Goal: Task Accomplishment & Management: Complete application form

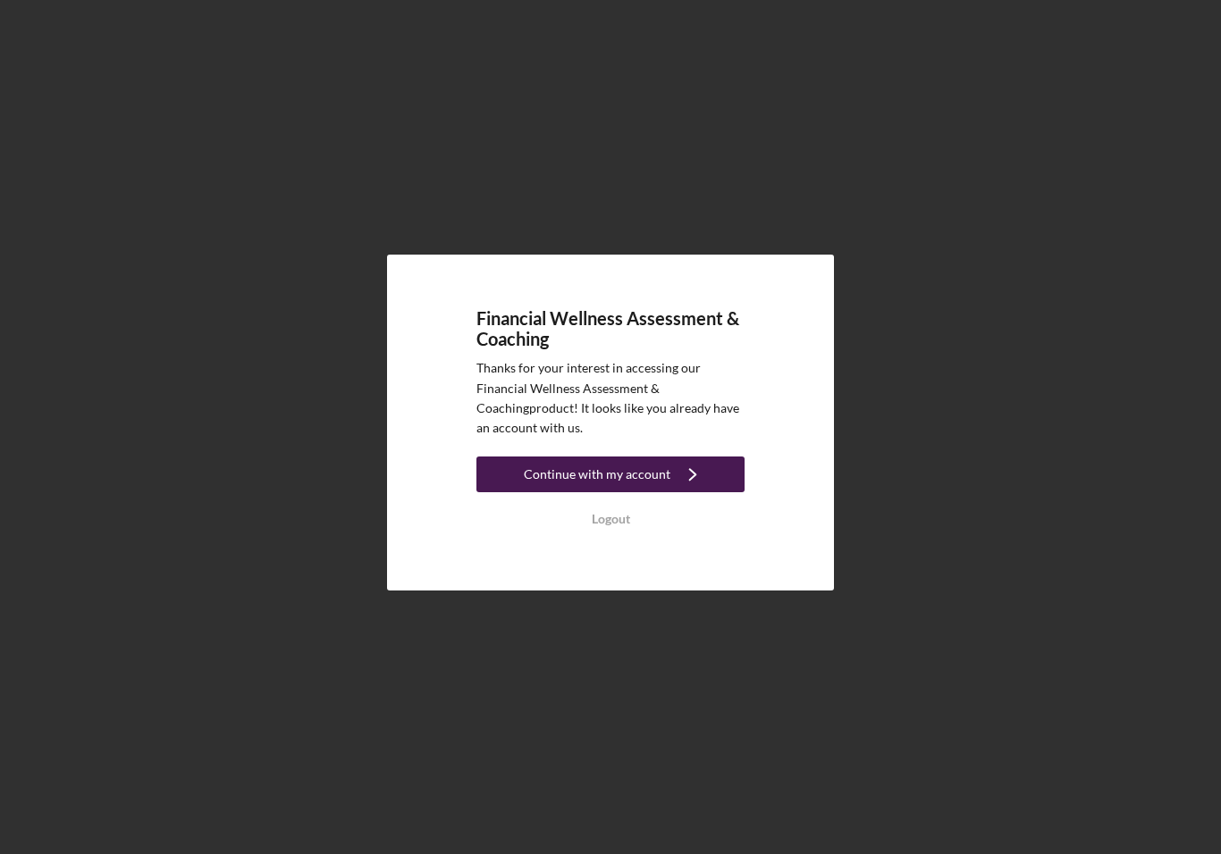
click at [674, 488] on icon "Icon/Navigate" at bounding box center [692, 474] width 45 height 45
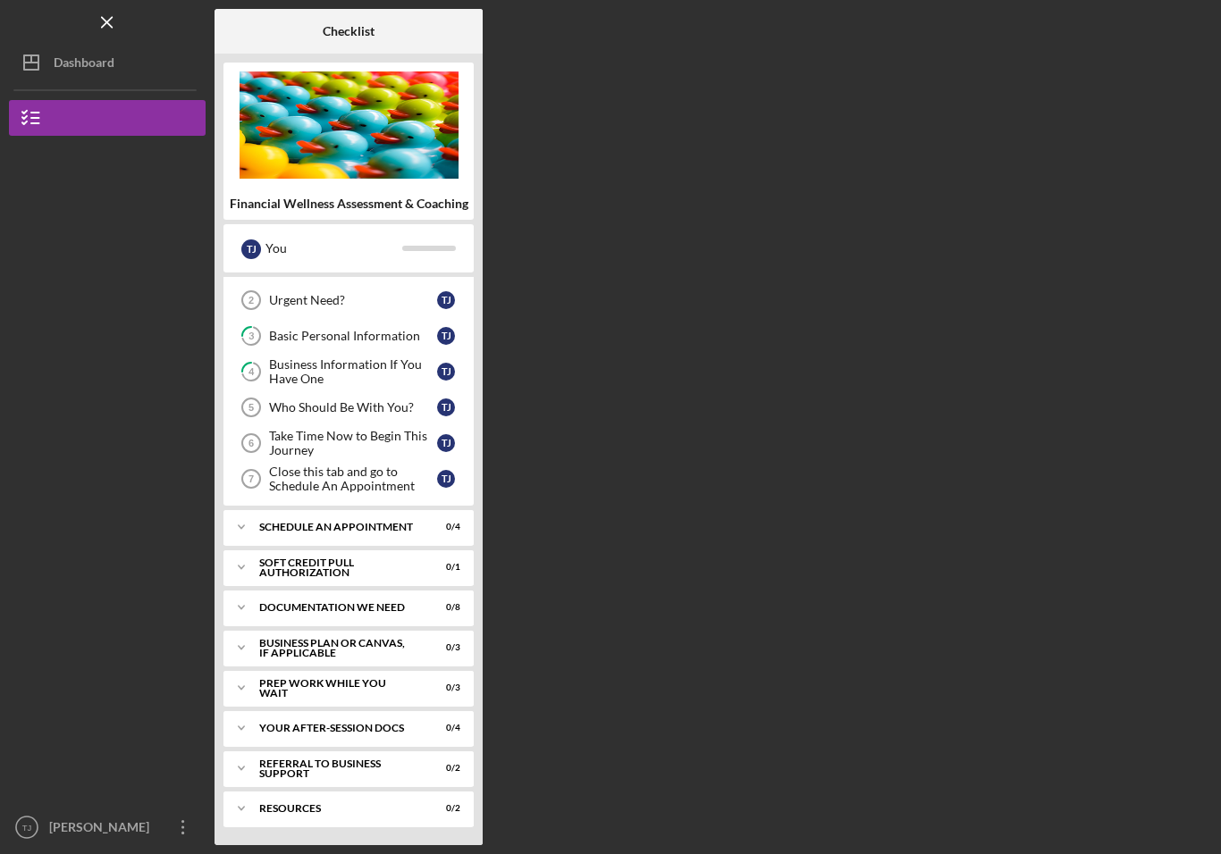
scroll to position [67, 0]
click at [264, 529] on div "Schedule An Appointment" at bounding box center [355, 527] width 192 height 11
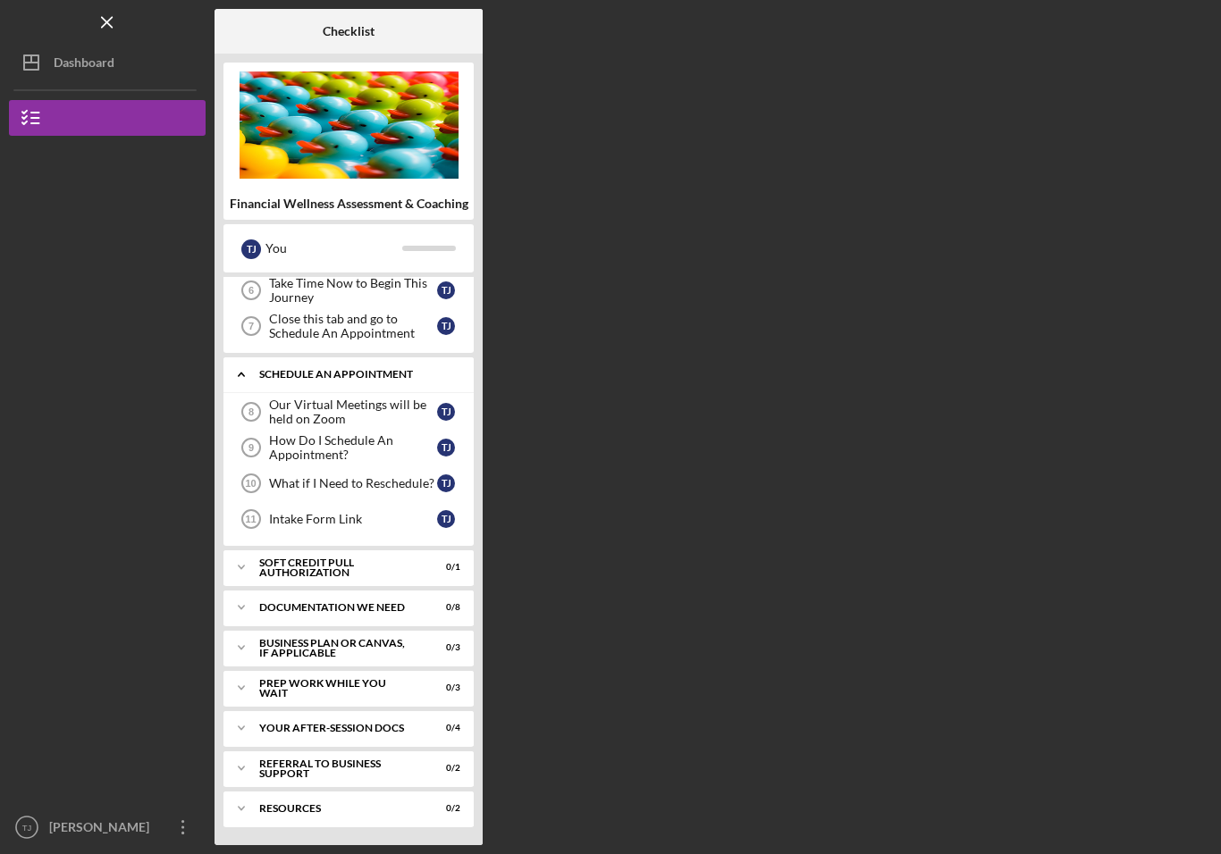
scroll to position [220, 0]
click at [246, 564] on icon "Icon/Expander" at bounding box center [241, 568] width 36 height 36
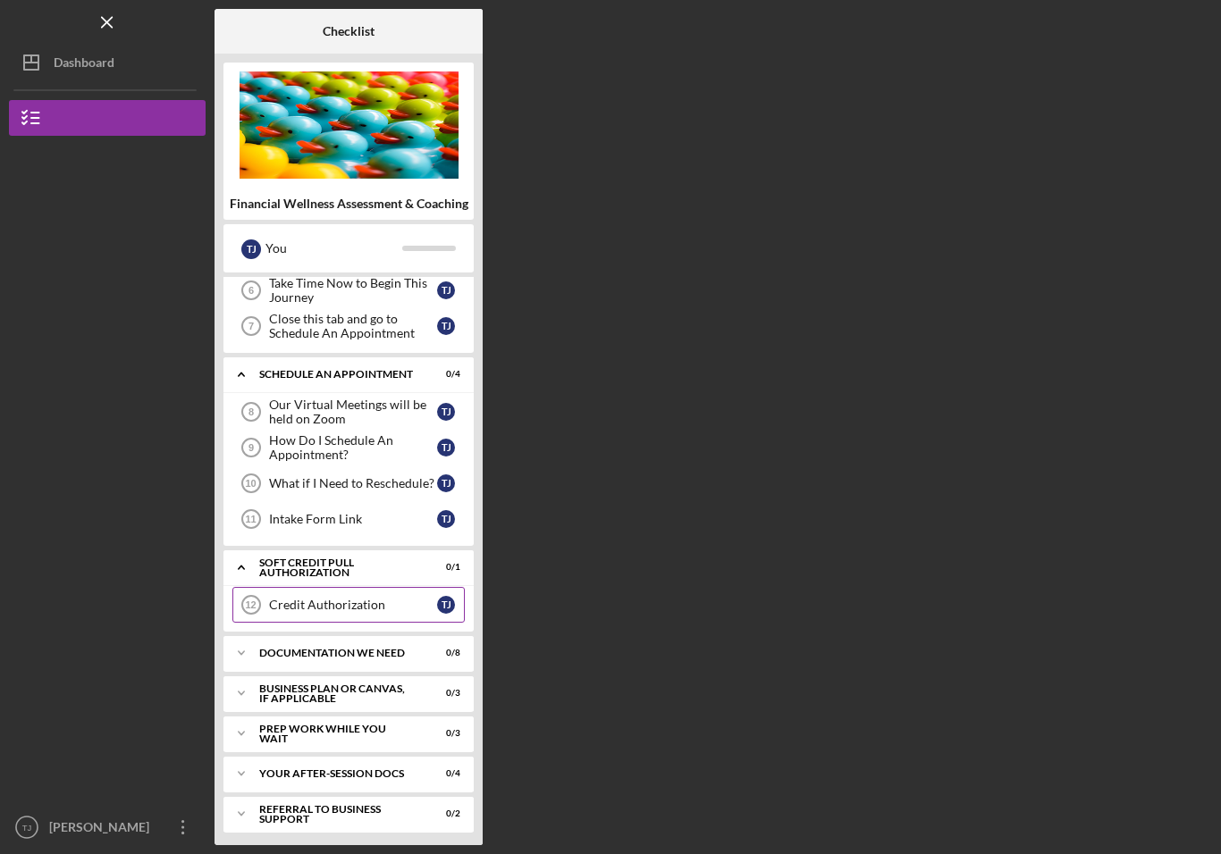
click at [373, 613] on link "Credit Authorization 12 Credit Authorization T J" at bounding box center [348, 605] width 232 height 36
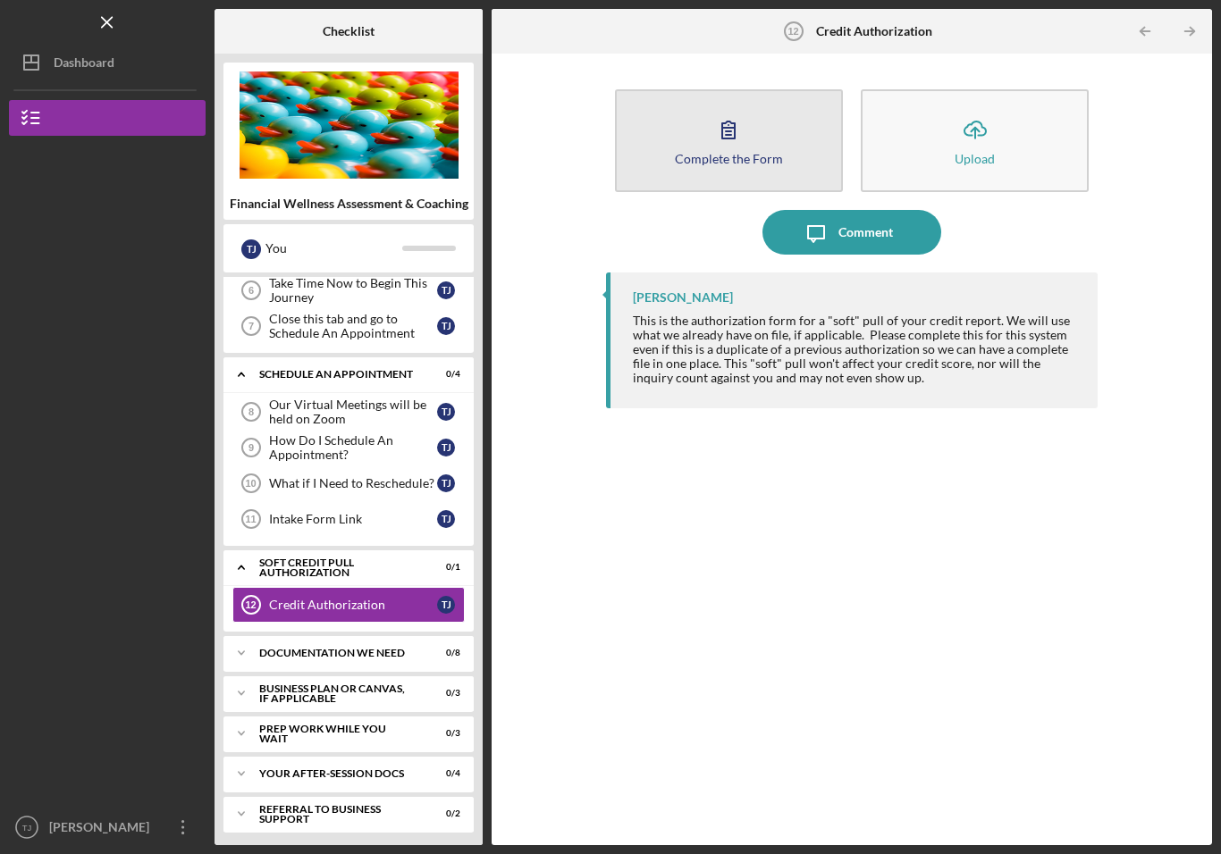
click at [738, 157] on div "Complete the Form" at bounding box center [729, 158] width 108 height 13
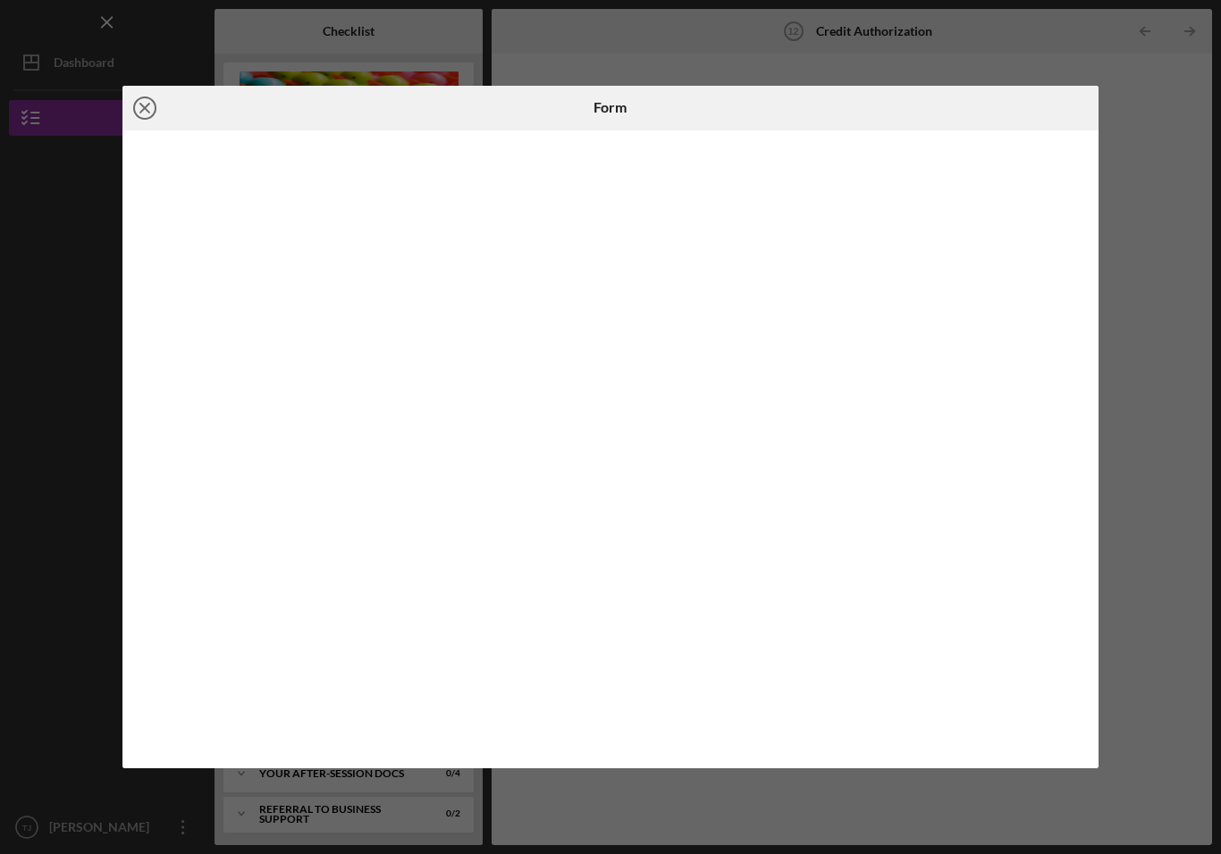
click at [145, 107] on line at bounding box center [144, 108] width 9 height 9
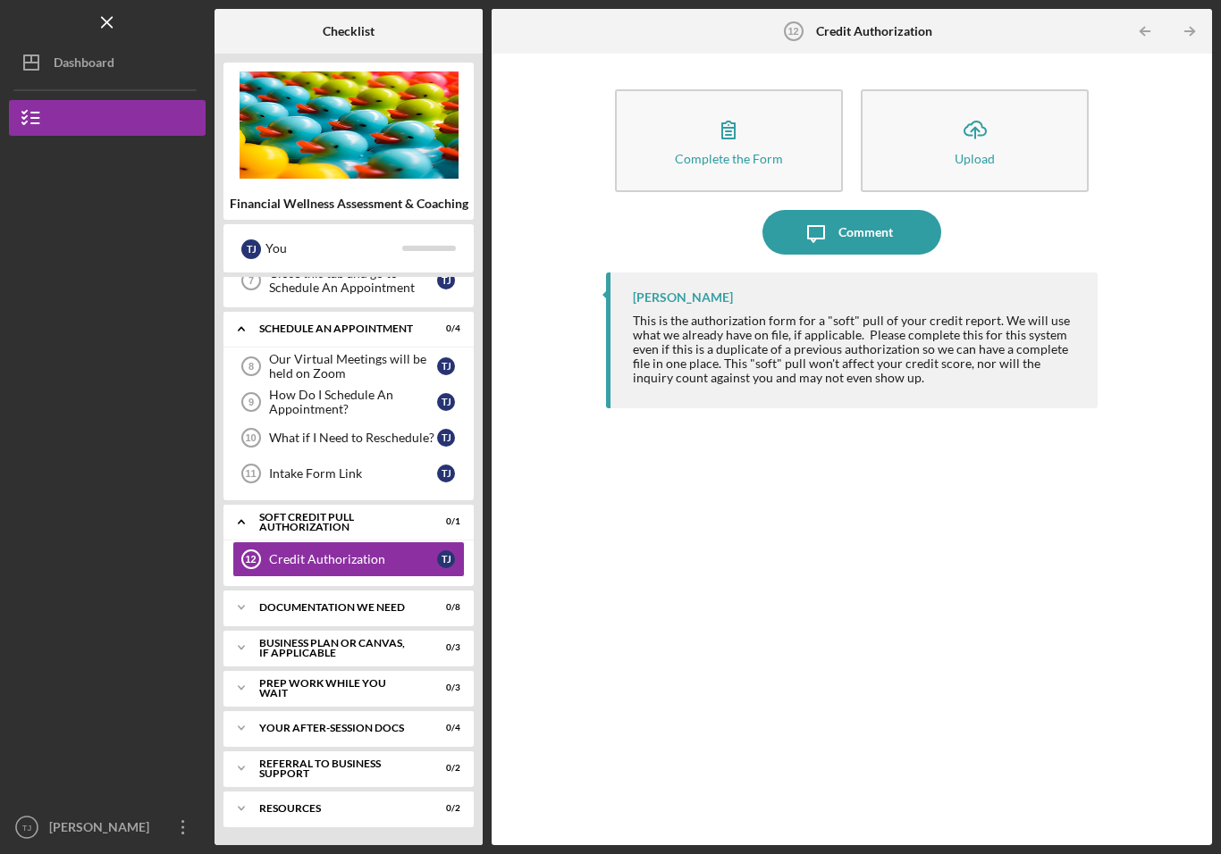
scroll to position [265, 0]
click at [241, 615] on icon "Icon/Expander" at bounding box center [241, 608] width 36 height 36
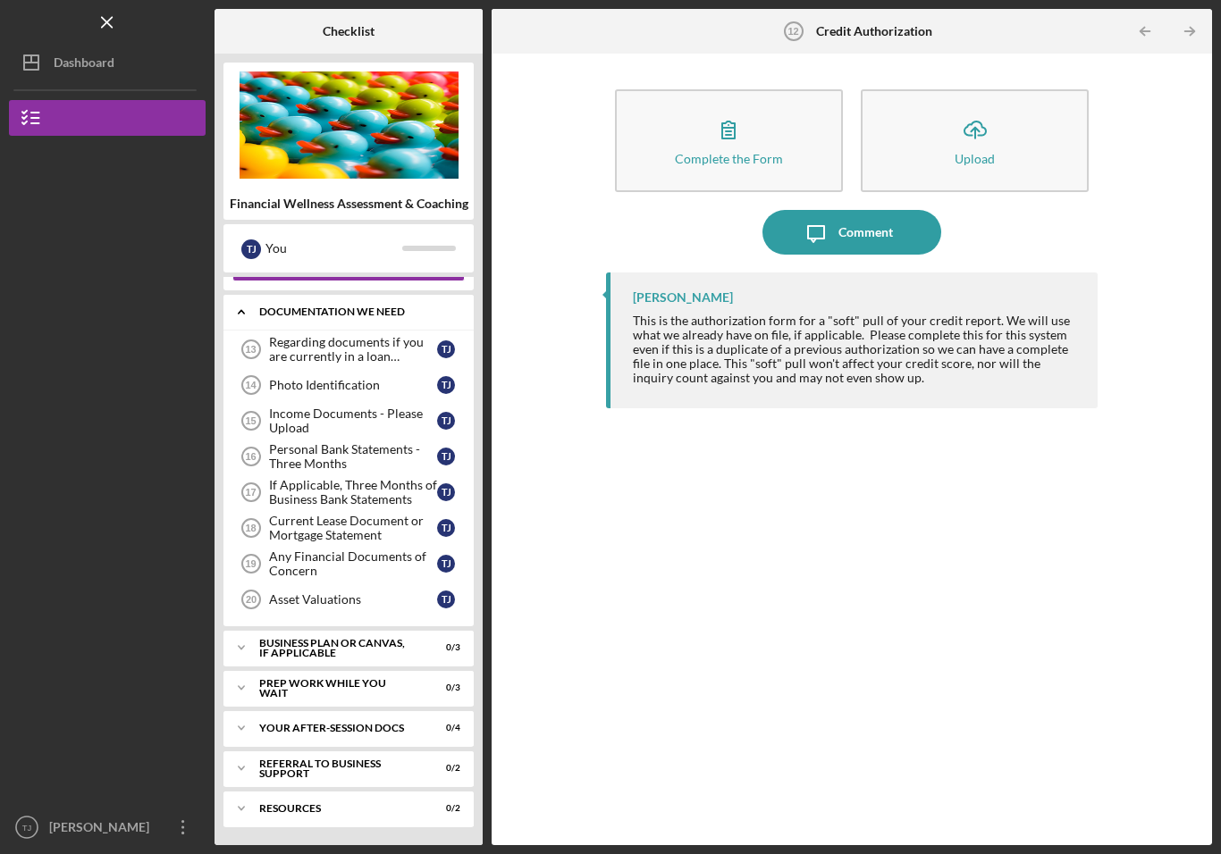
scroll to position [561, 0]
click at [239, 655] on icon "Icon/Expander" at bounding box center [241, 648] width 36 height 36
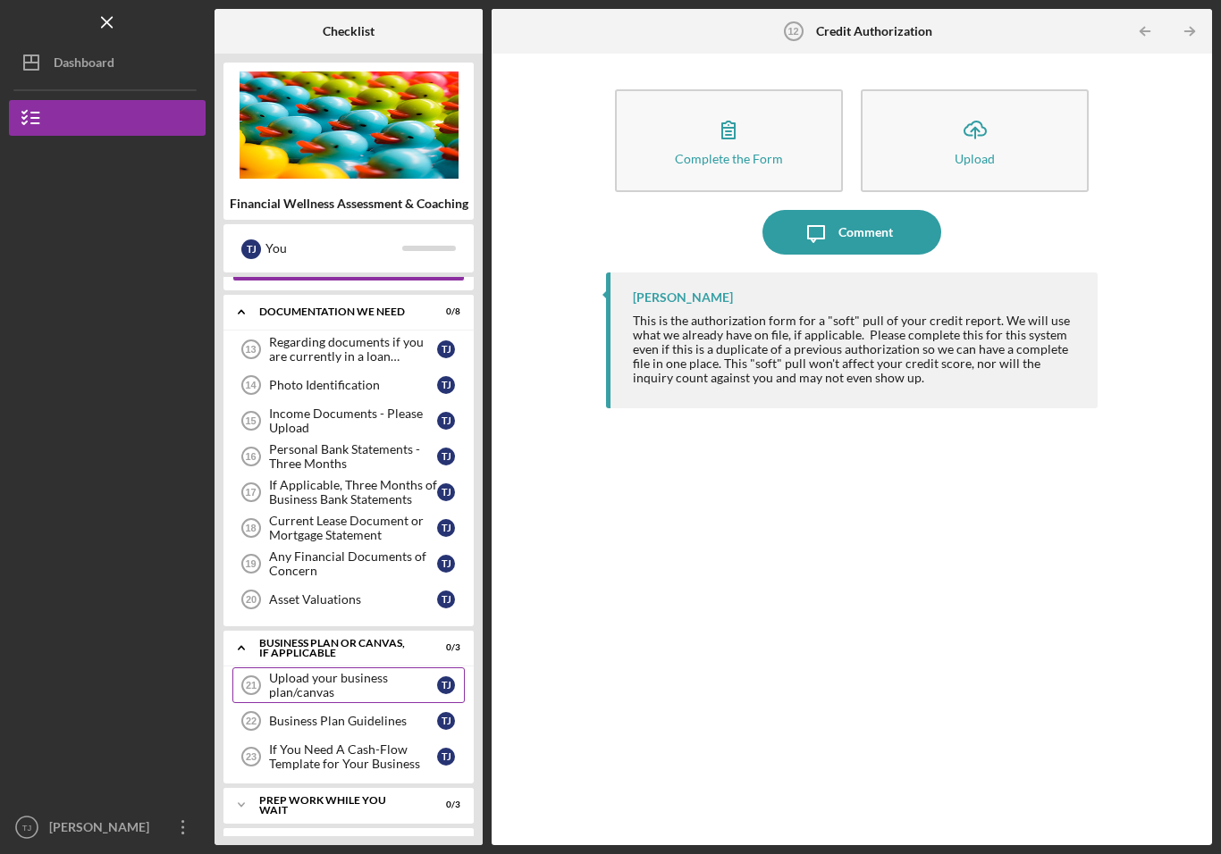
click at [297, 694] on div "Upload your business plan/canvas" at bounding box center [353, 685] width 168 height 29
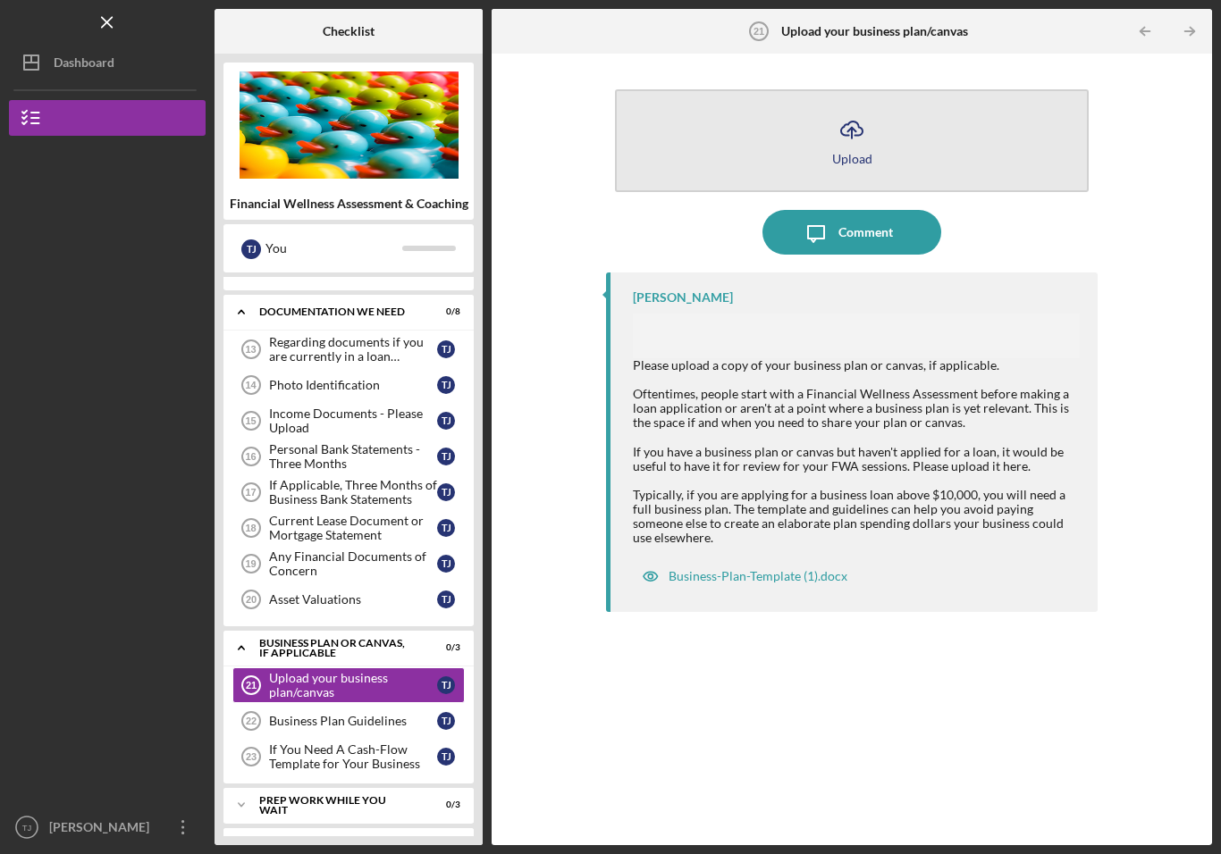
click at [864, 138] on icon "Icon/Upload" at bounding box center [851, 129] width 45 height 45
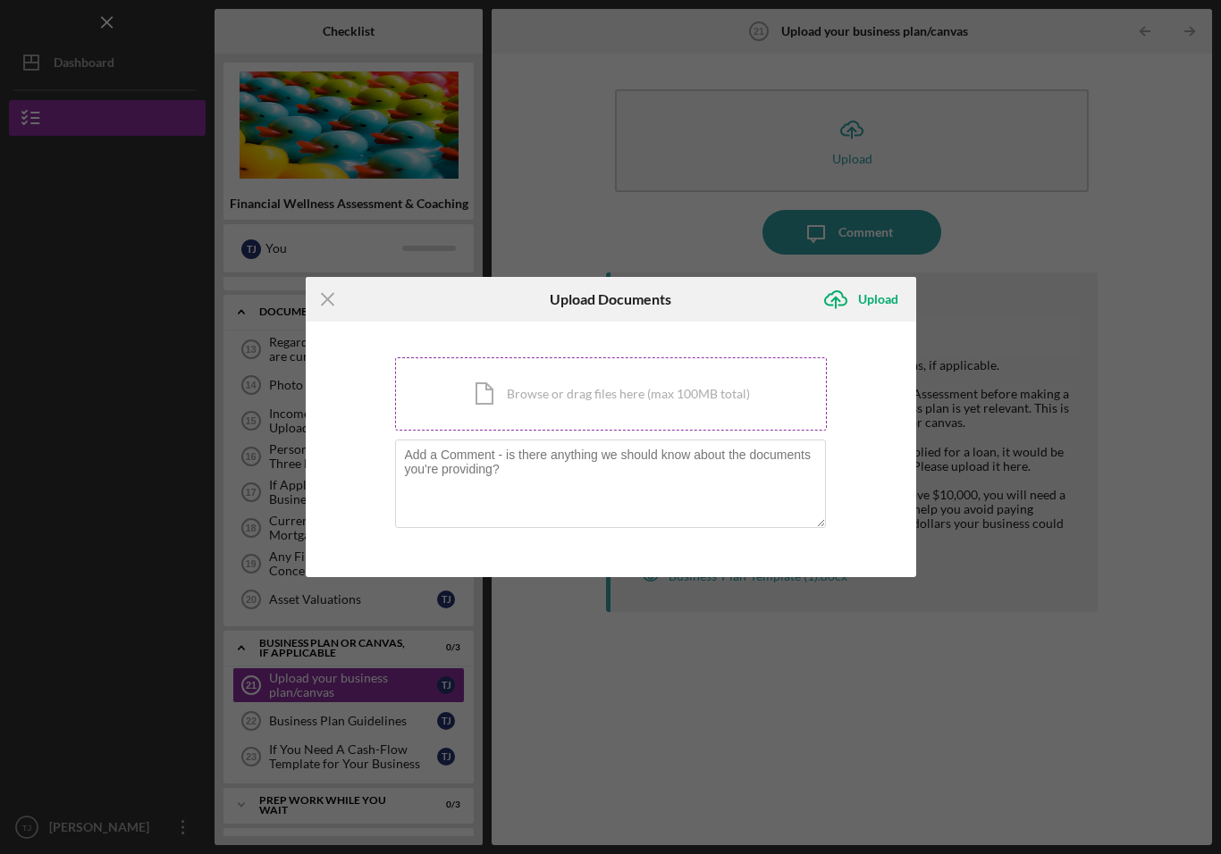
click at [539, 400] on div "Icon/Document Browse or drag files here (max 100MB total) Tap to choose files o…" at bounding box center [611, 393] width 432 height 73
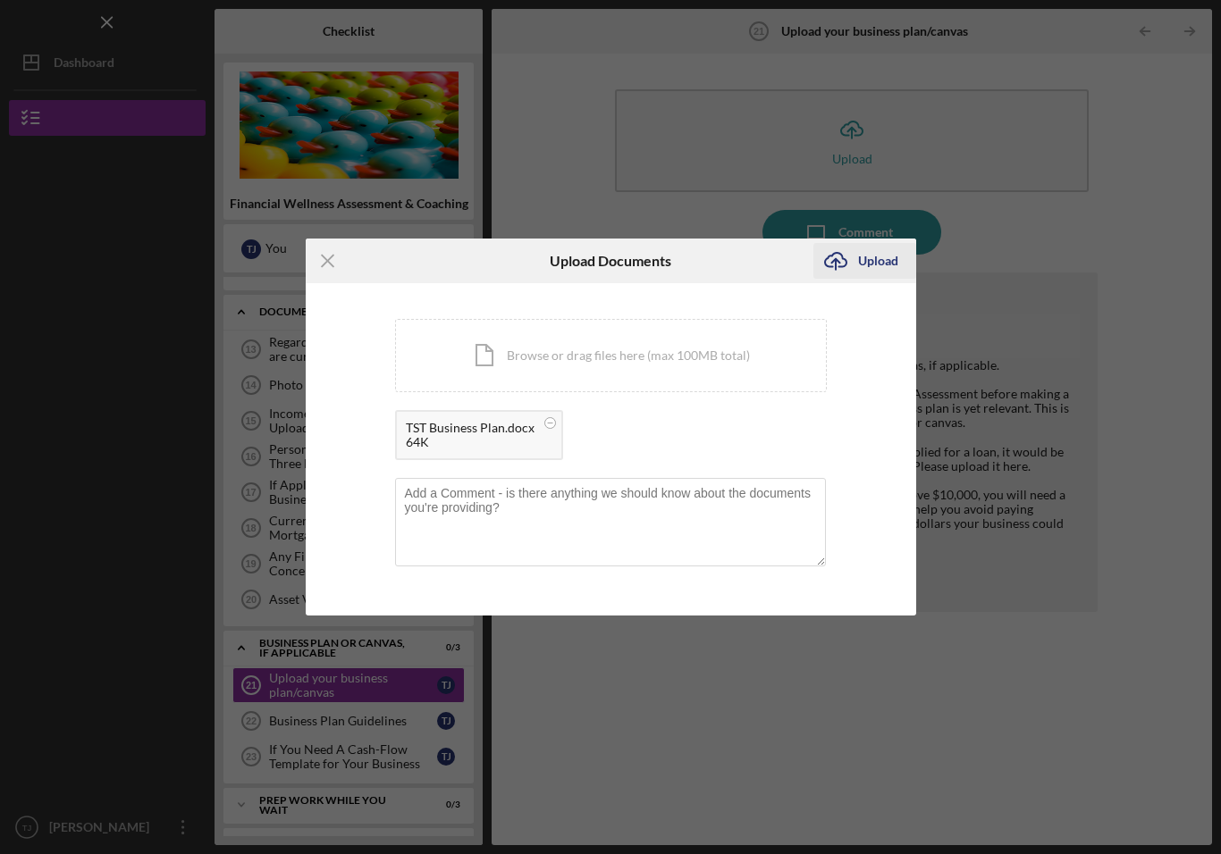
click at [879, 259] on div "Upload" at bounding box center [878, 261] width 40 height 36
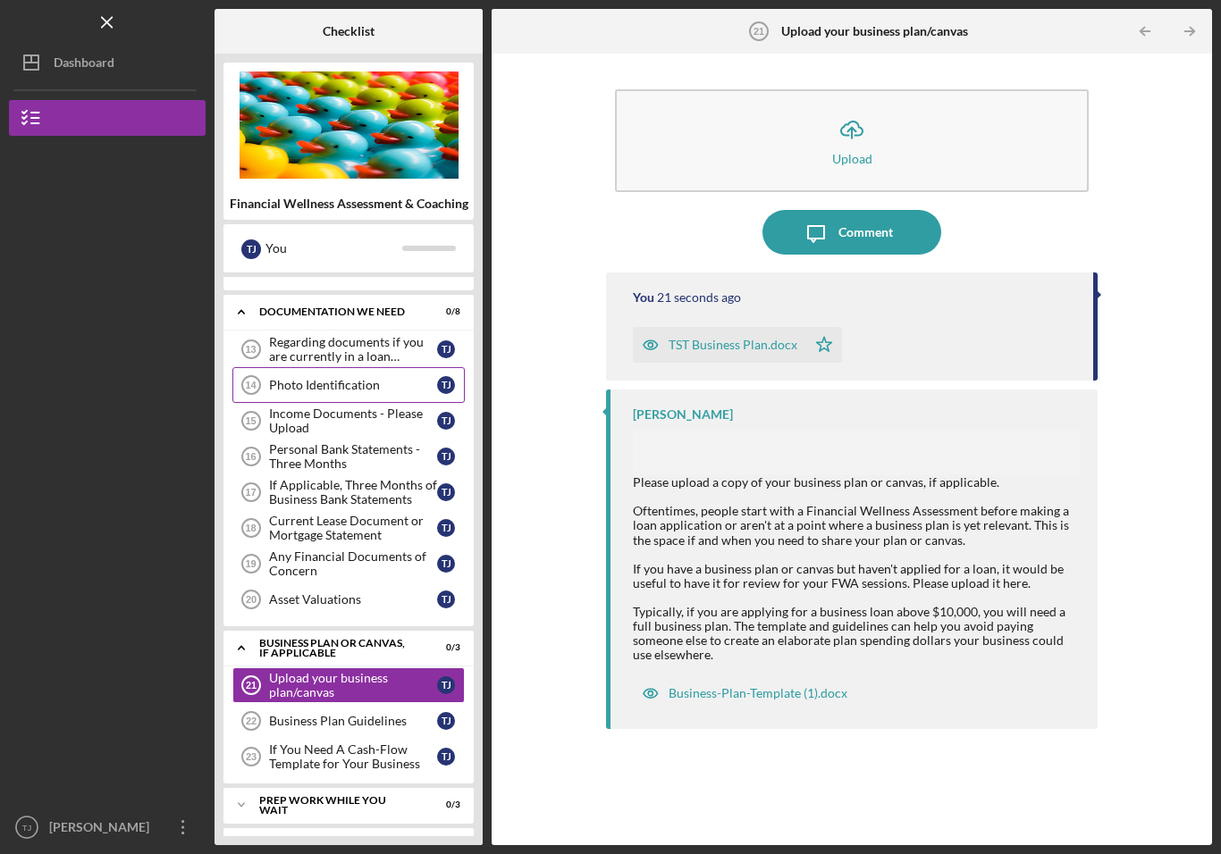
click at [374, 392] on link "Photo Identification 14 Photo Identification T J" at bounding box center [348, 385] width 232 height 36
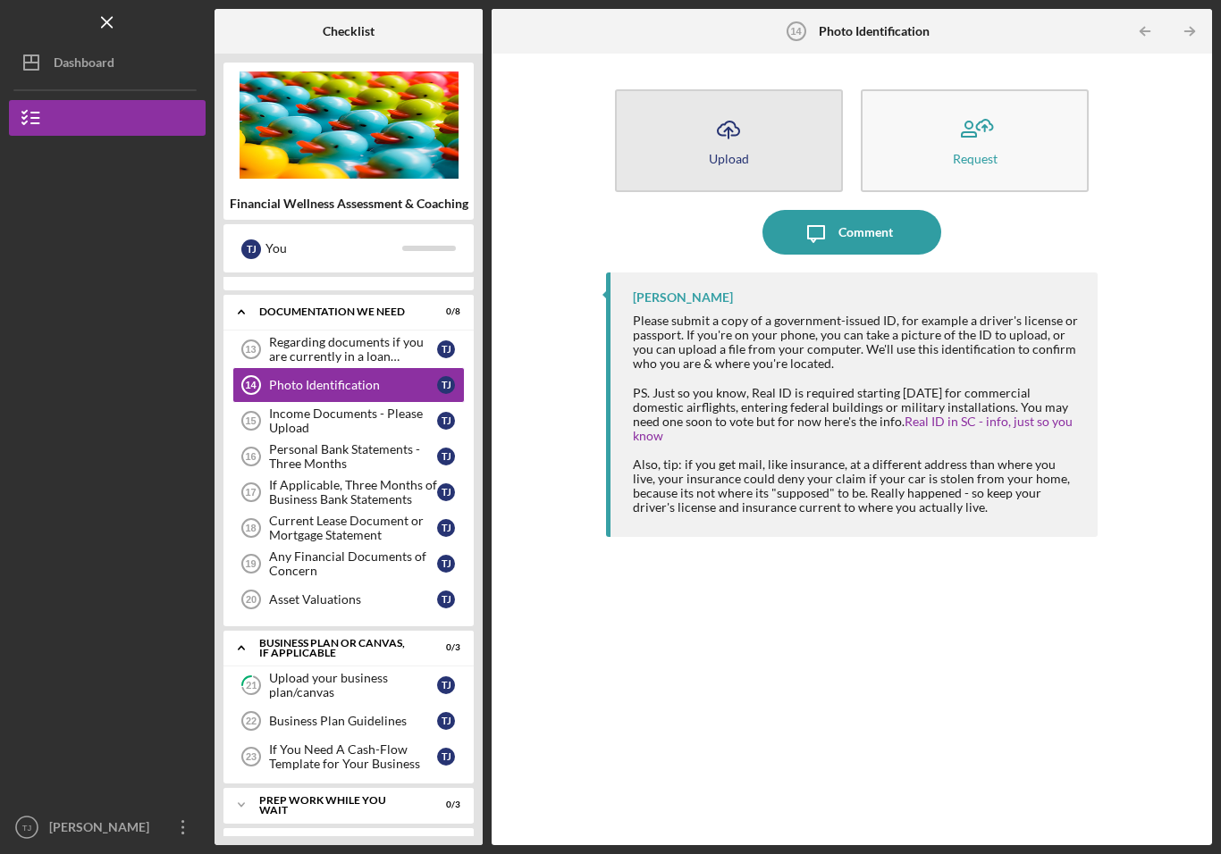
click at [746, 144] on icon "Icon/Upload" at bounding box center [728, 129] width 45 height 45
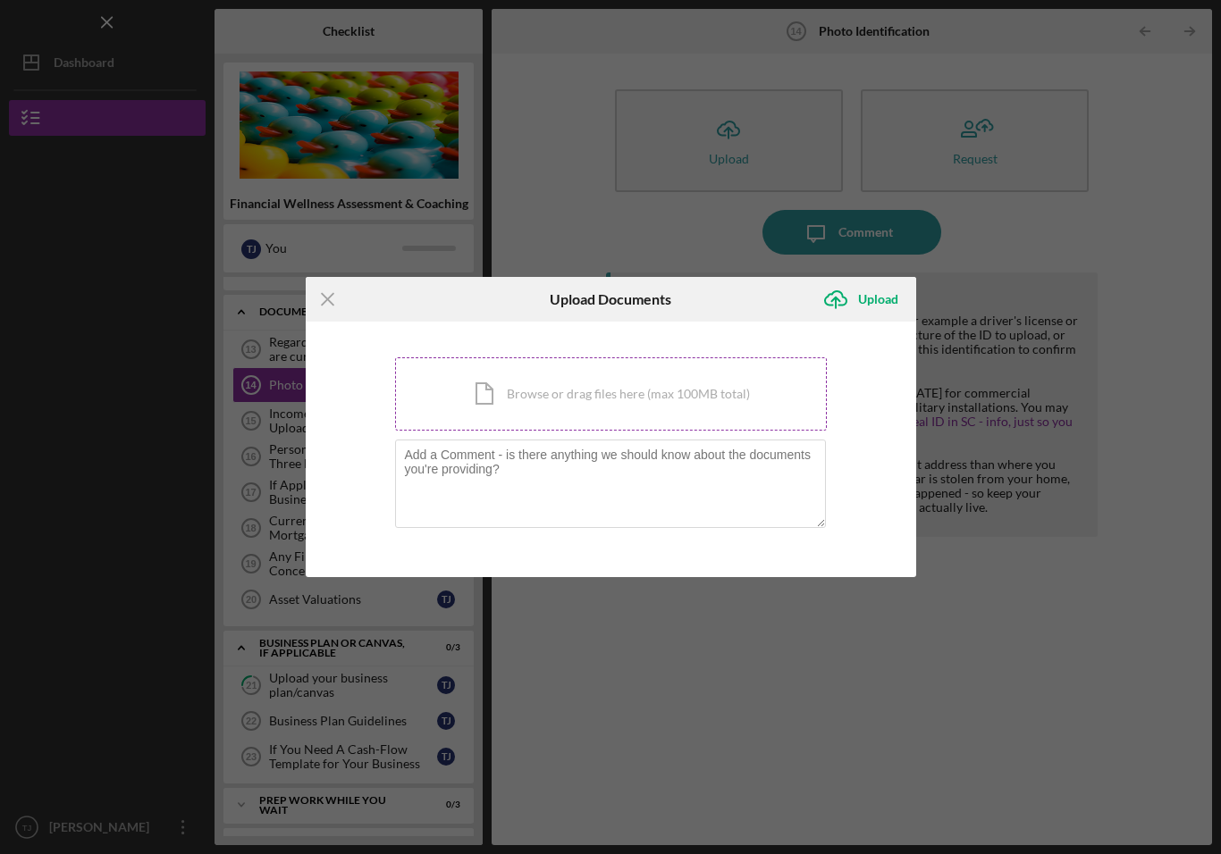
click at [661, 396] on div "Icon/Document Browse or drag files here (max 100MB total) Tap to choose files o…" at bounding box center [611, 393] width 432 height 73
click at [333, 292] on icon "Icon/Menu Close" at bounding box center [328, 299] width 45 height 45
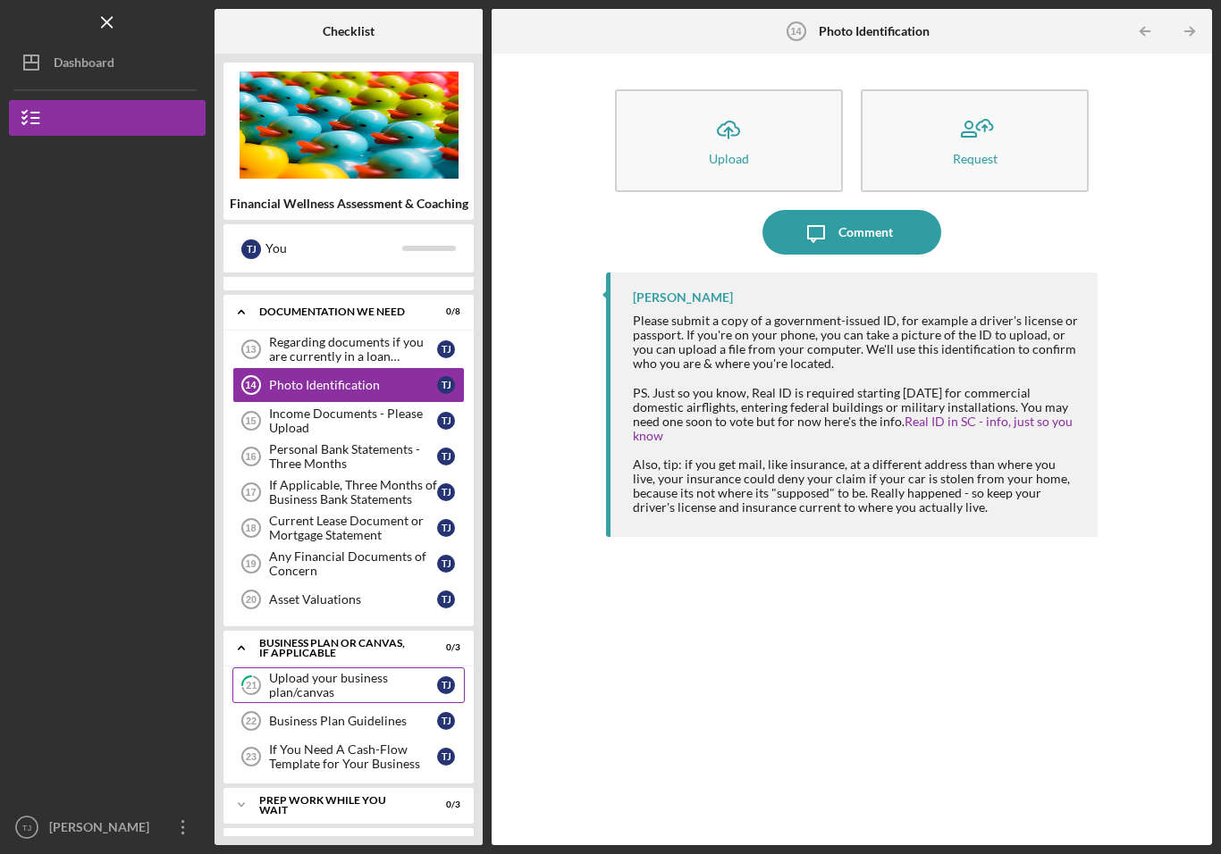
click at [342, 685] on div "Upload your business plan/canvas" at bounding box center [353, 685] width 168 height 29
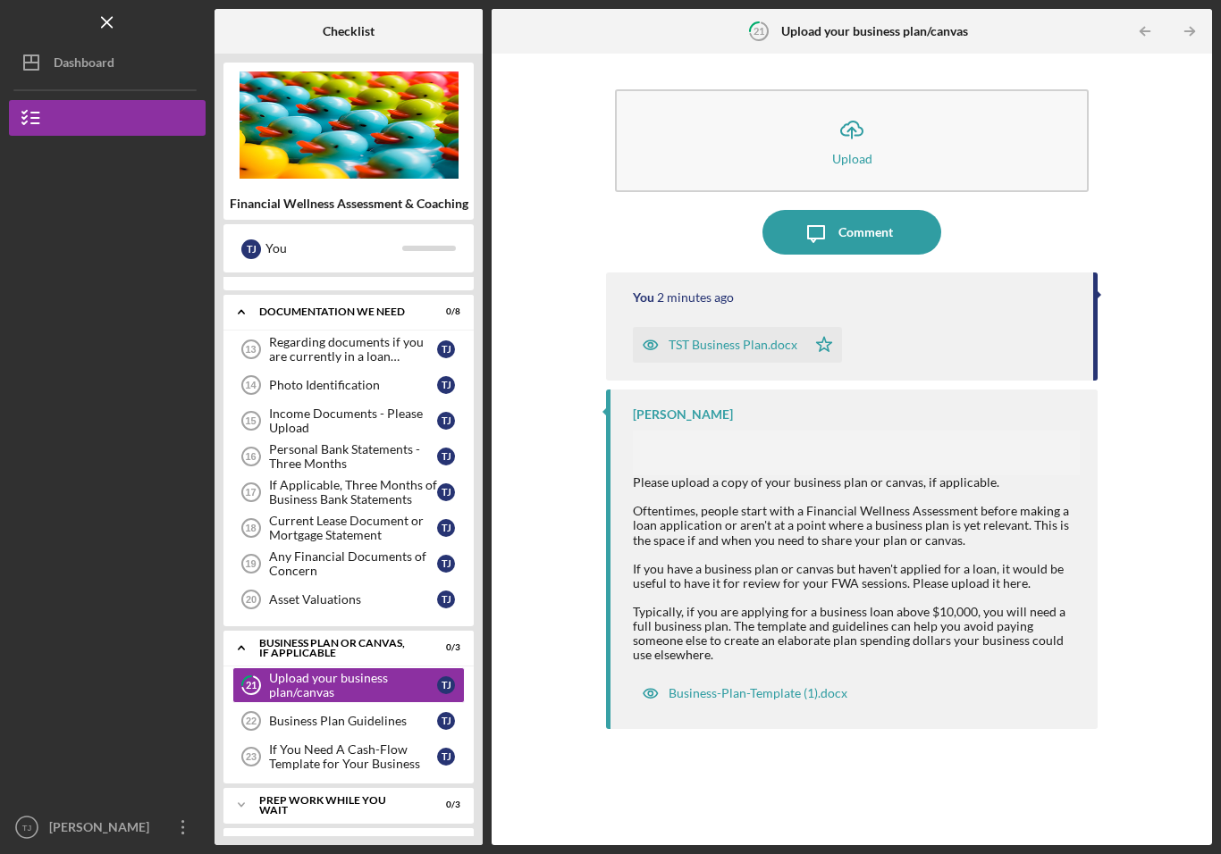
click at [741, 349] on div "TST Business Plan.docx" at bounding box center [732, 345] width 129 height 14
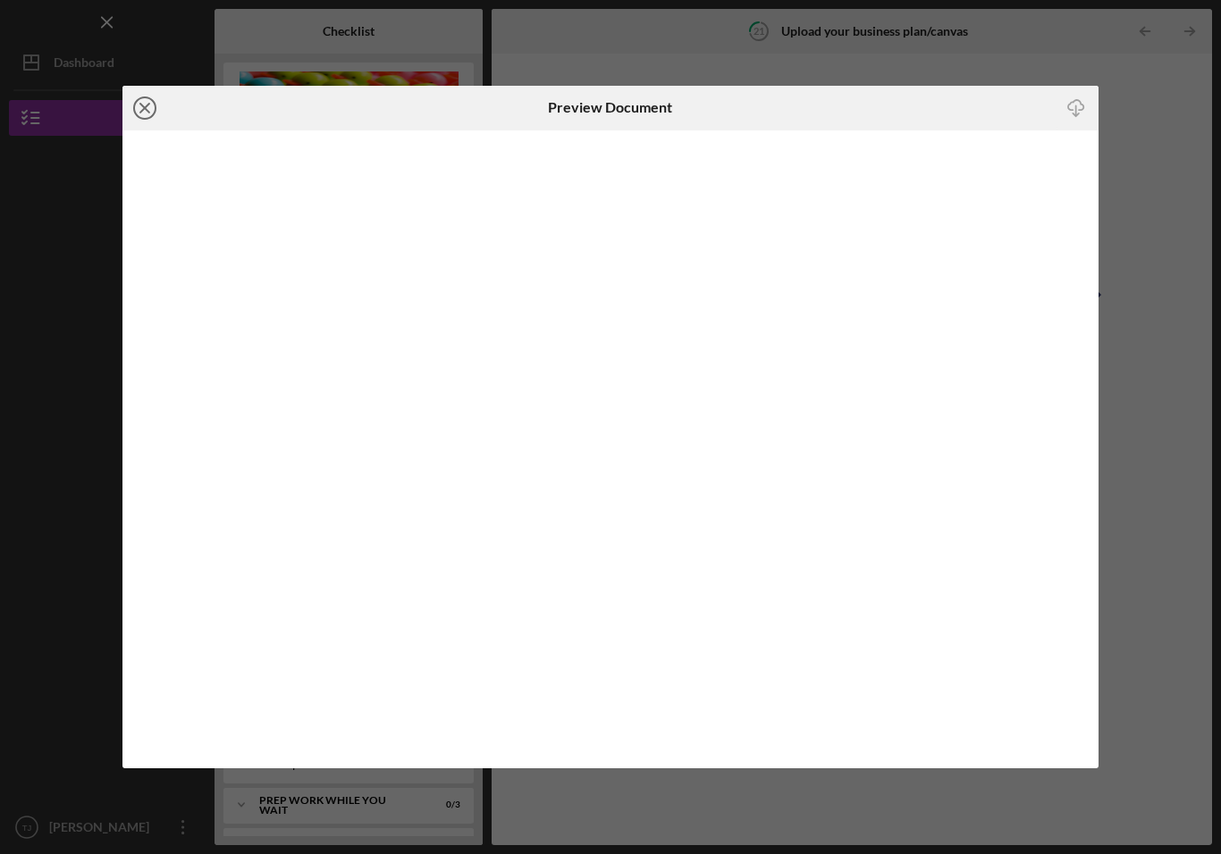
click at [150, 101] on icon "Icon/Close" at bounding box center [144, 108] width 45 height 45
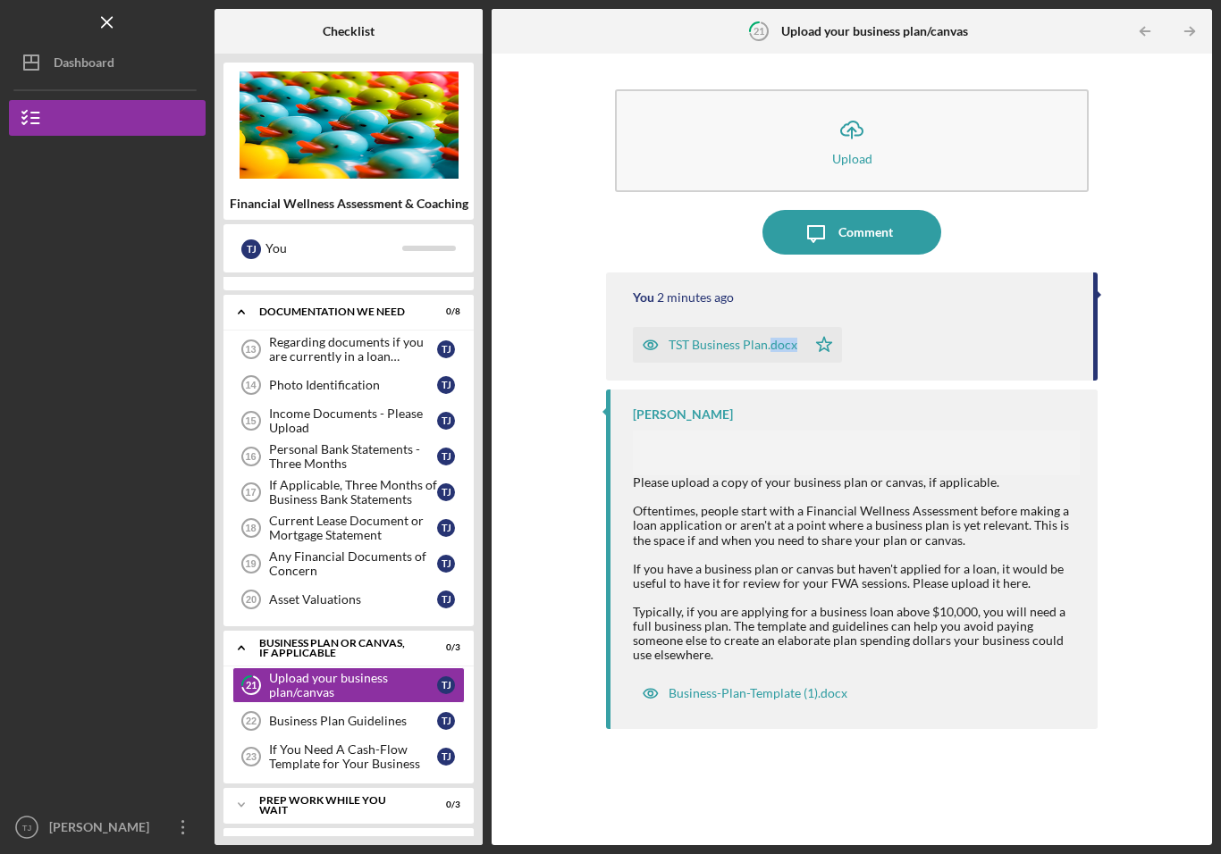
click at [932, 389] on div "You 2 minutes ago TST Business Plan.docx Icon/Star [PERSON_NAME] Please upload …" at bounding box center [851, 546] width 491 height 546
click at [944, 385] on div "You 2 minutes ago TST Business Plan.docx Icon/Star [PERSON_NAME] Please upload …" at bounding box center [851, 546] width 491 height 546
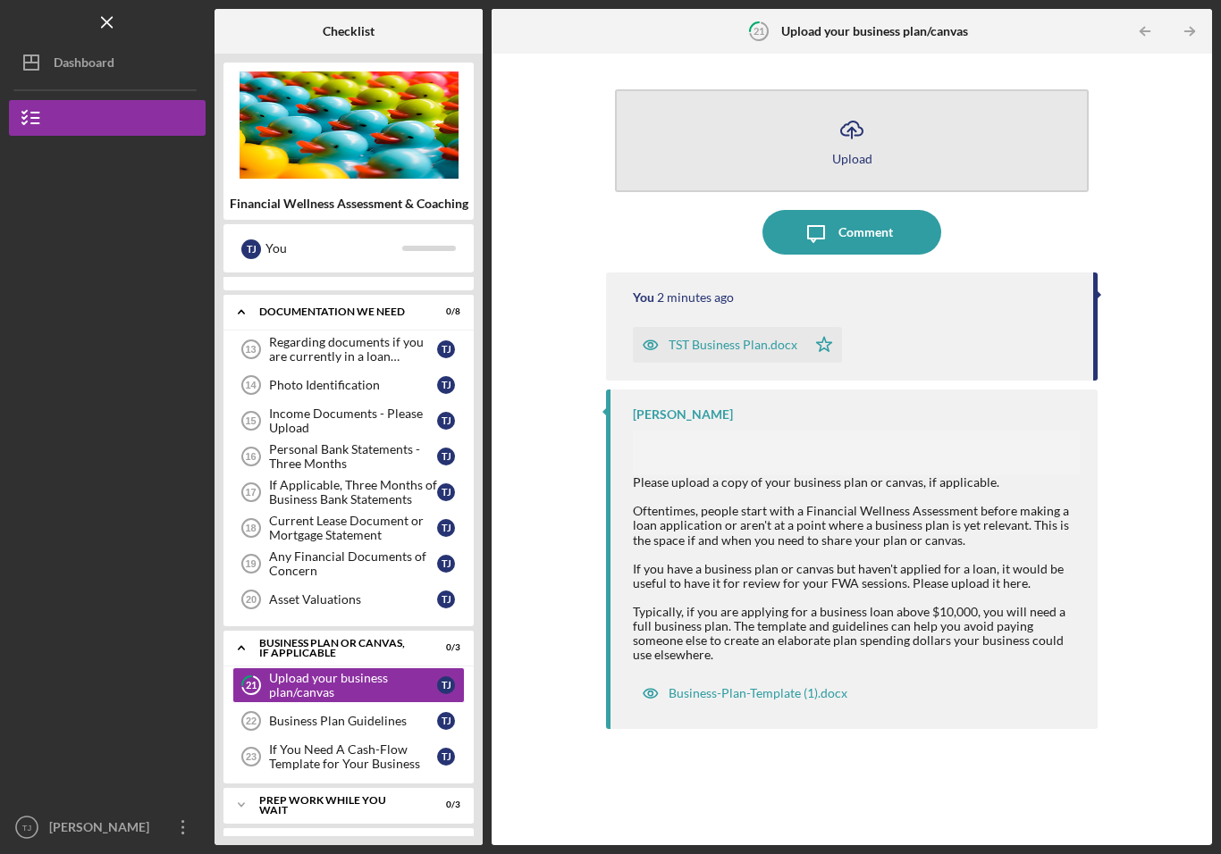
click at [853, 144] on icon "Icon/Upload" at bounding box center [851, 129] width 45 height 45
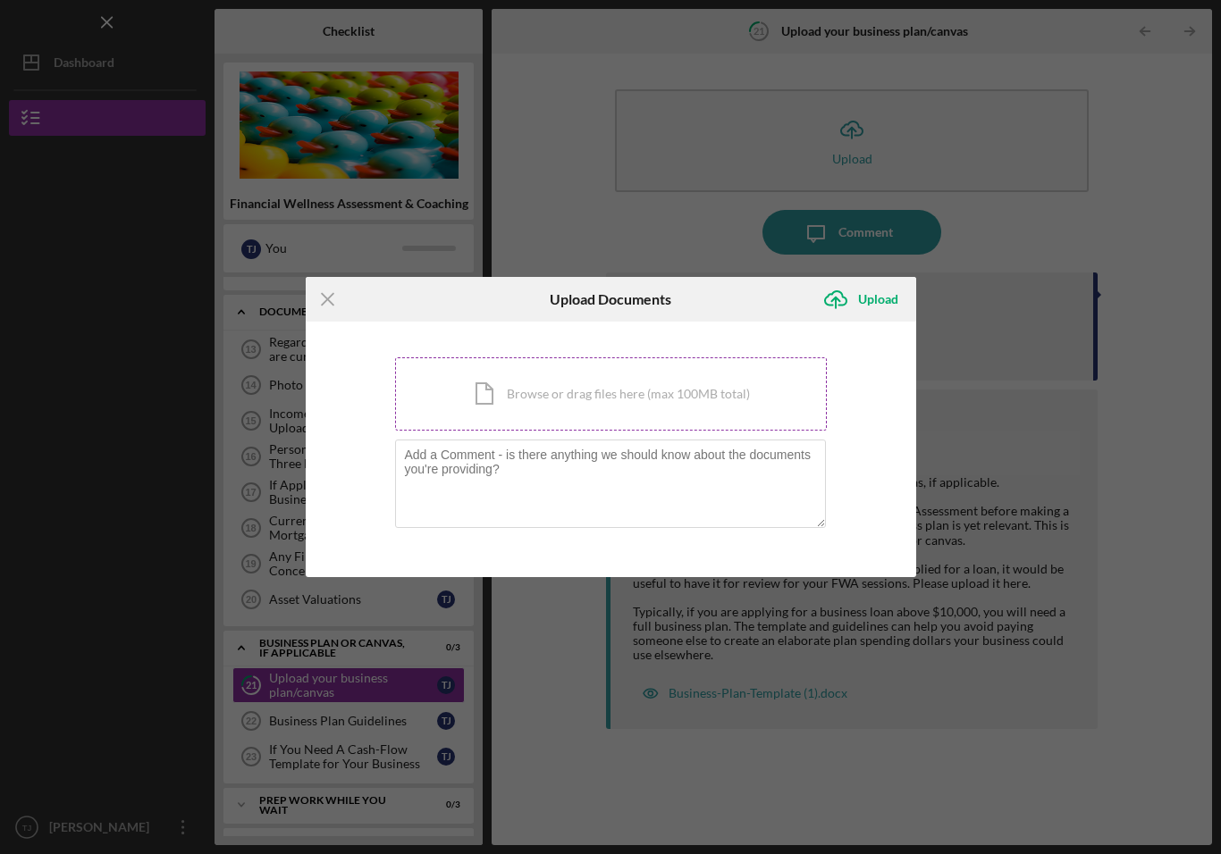
click at [687, 395] on div "Icon/Document Browse or drag files here (max 100MB total) Tap to choose files o…" at bounding box center [611, 393] width 432 height 73
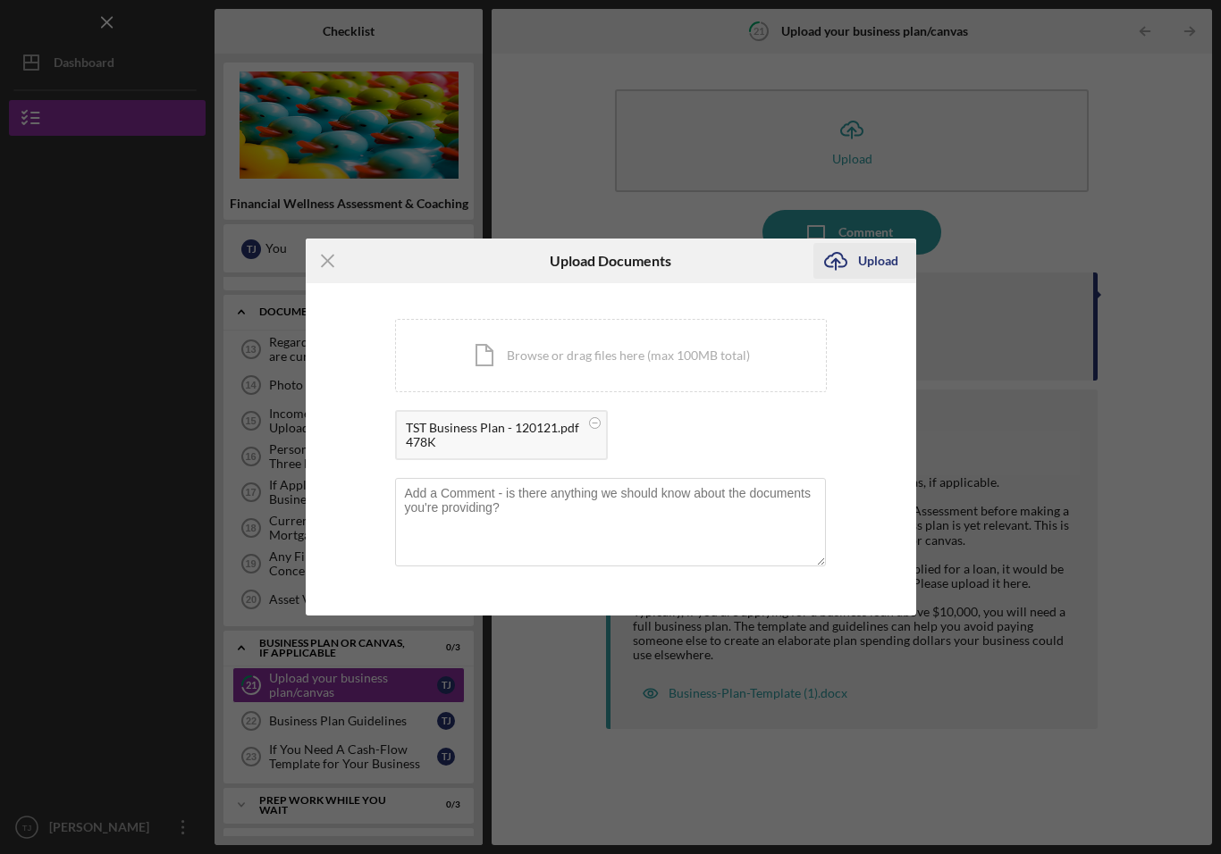
click at [877, 262] on div "Upload" at bounding box center [878, 261] width 40 height 36
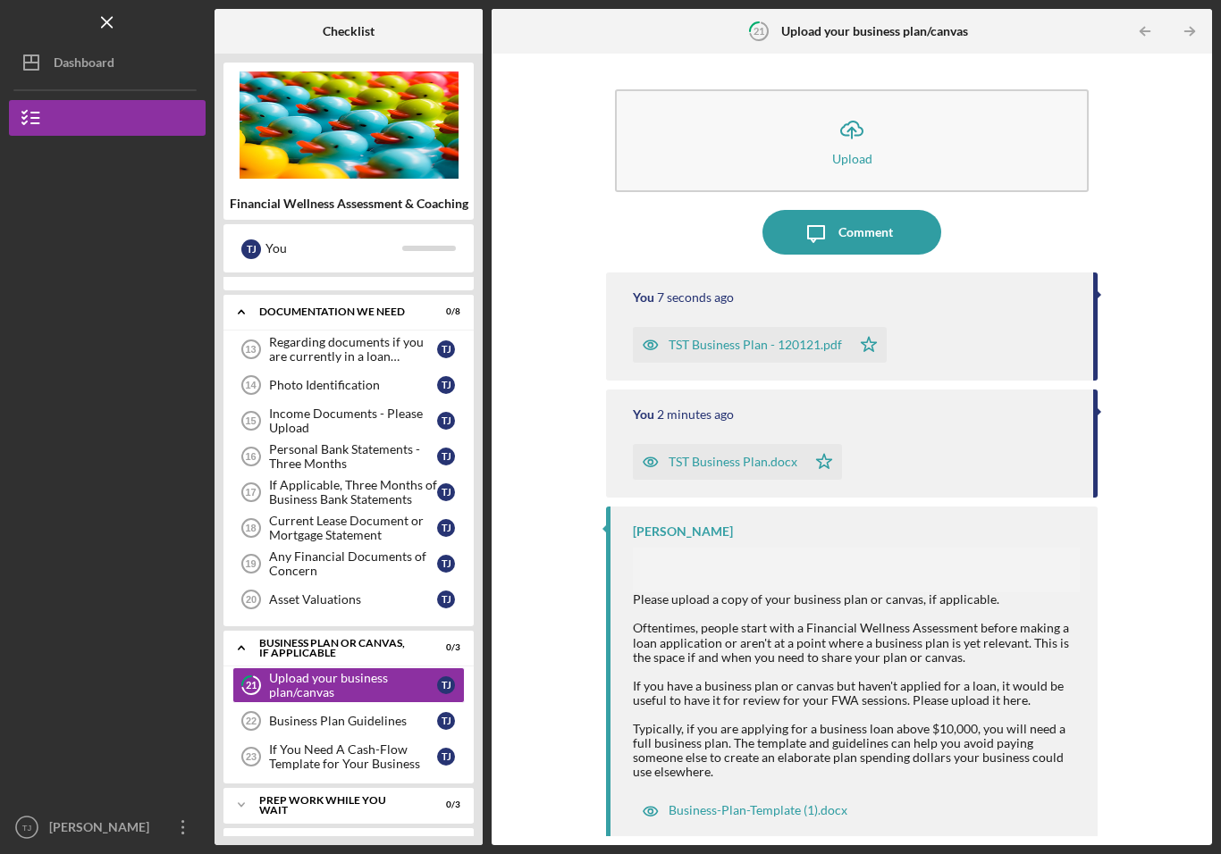
click at [784, 350] on div "TST Business Plan - 120121.pdf" at bounding box center [754, 345] width 173 height 14
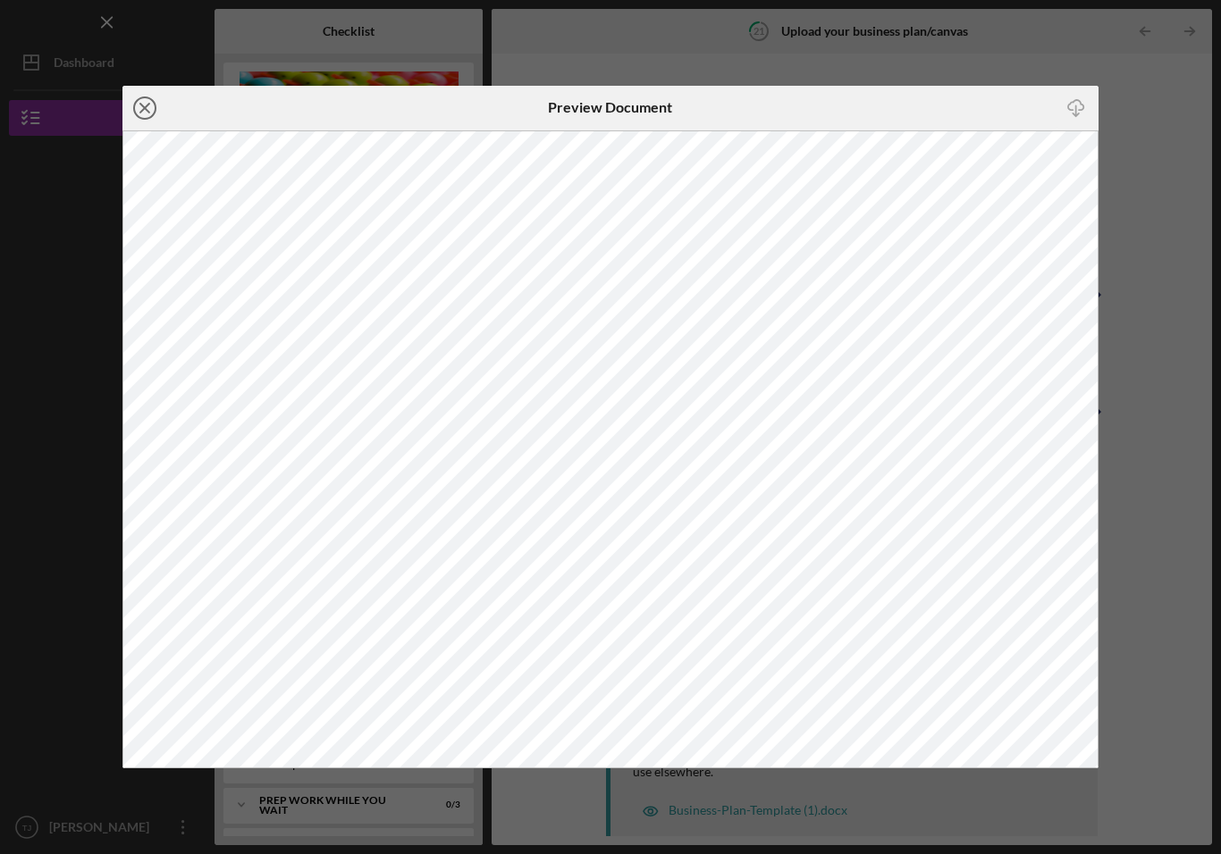
click at [155, 108] on circle at bounding box center [144, 107] width 21 height 21
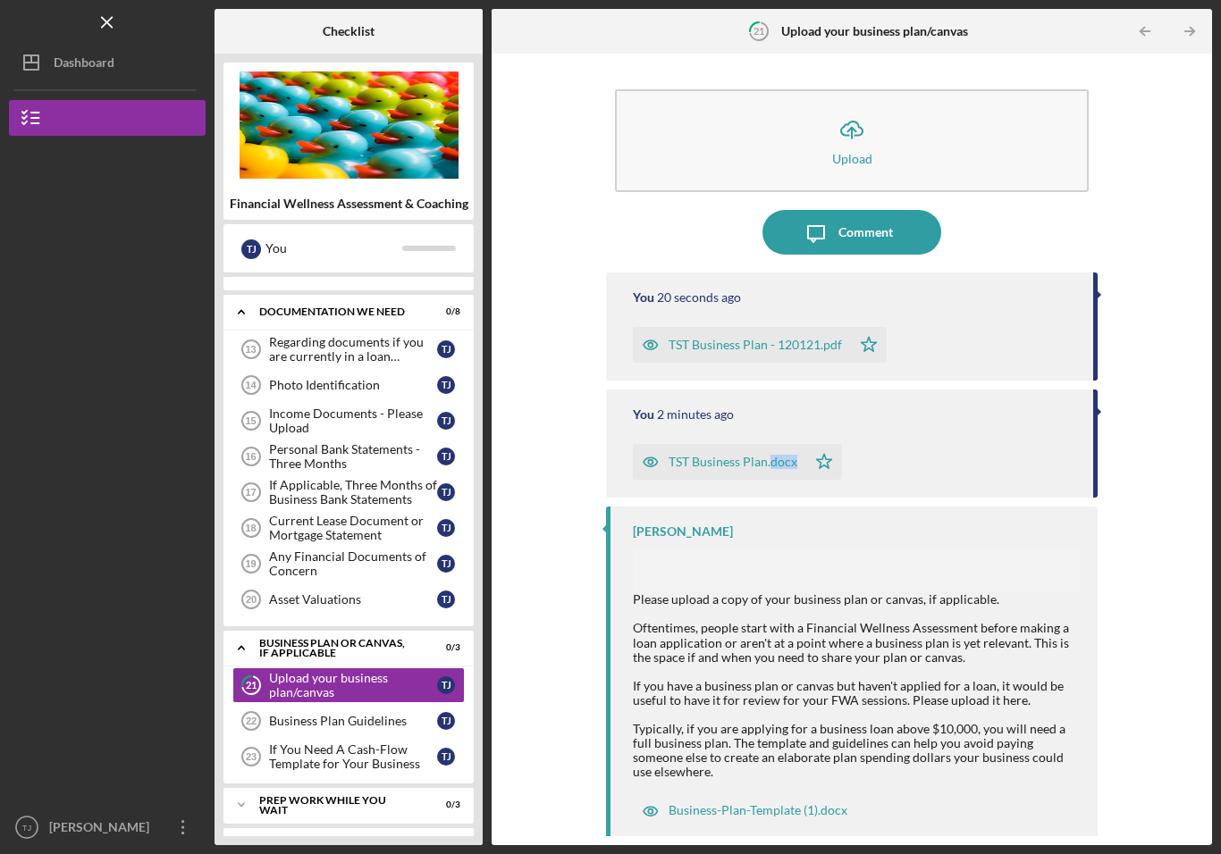
click at [1020, 425] on div "You 2 minutes ago TST Business Plan.docx Icon/Star" at bounding box center [851, 444] width 491 height 108
click at [1037, 426] on div "You 2 minutes ago TST Business Plan.docx Icon/Star" at bounding box center [851, 444] width 491 height 108
click at [944, 475] on div "TST Business Plan.docx Icon/Star" at bounding box center [854, 457] width 442 height 45
click at [876, 348] on icon "Icon/Star" at bounding box center [869, 345] width 36 height 36
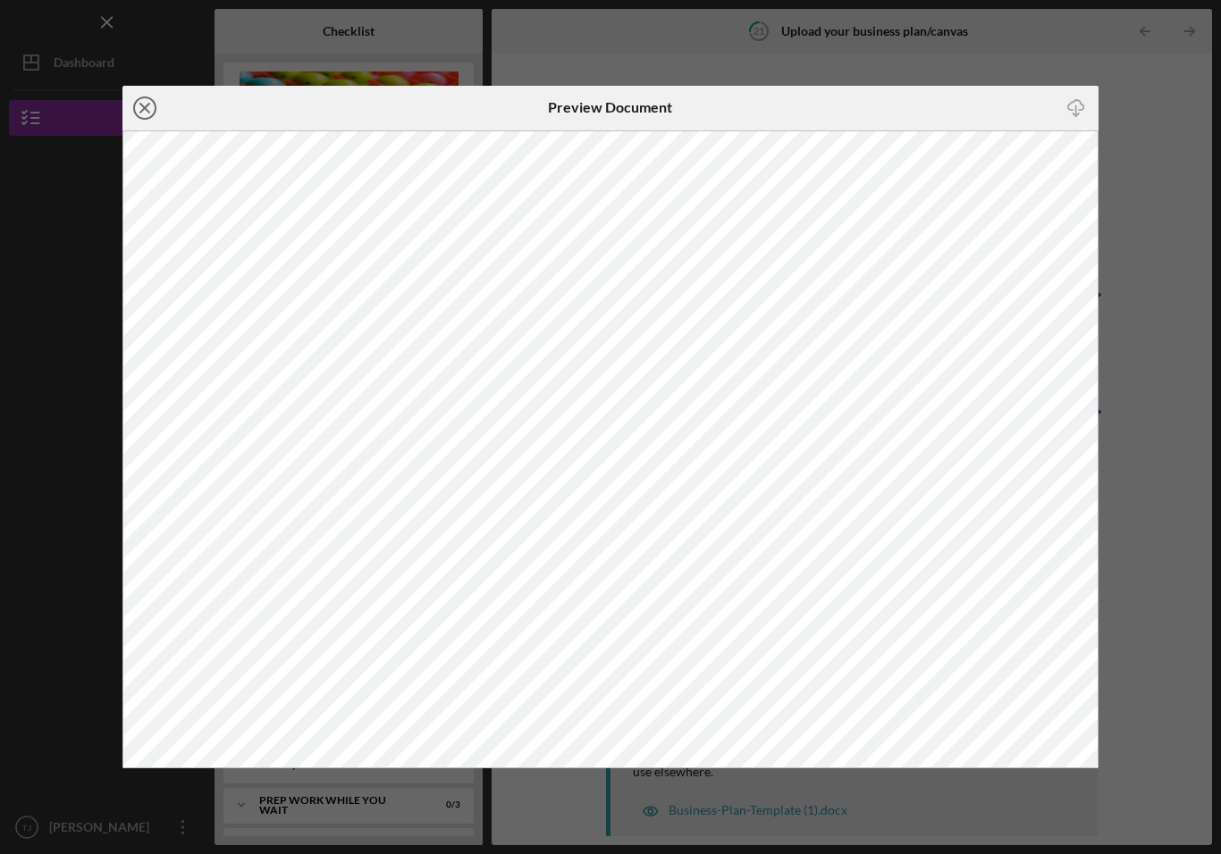
click at [160, 127] on icon "Icon/Close" at bounding box center [144, 108] width 45 height 45
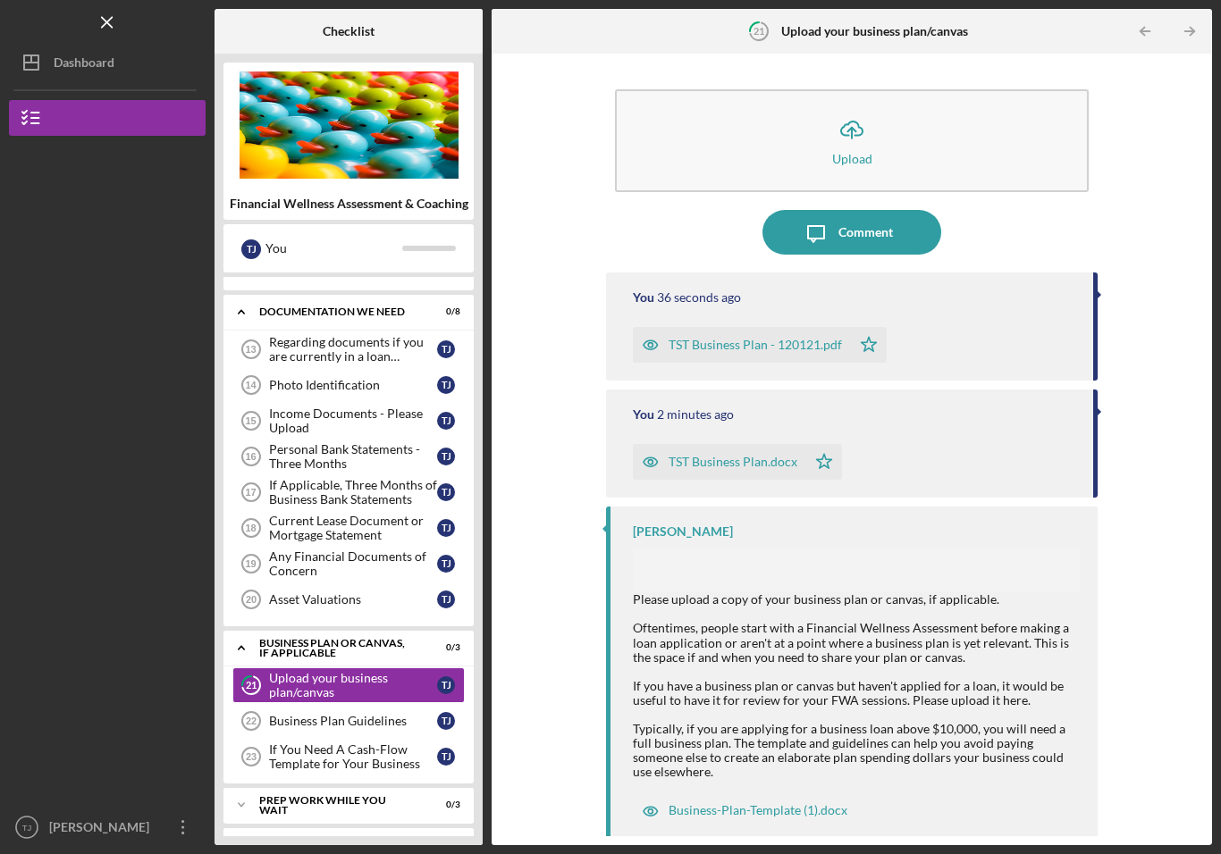
click at [827, 466] on icon "Icon/Star" at bounding box center [824, 462] width 36 height 36
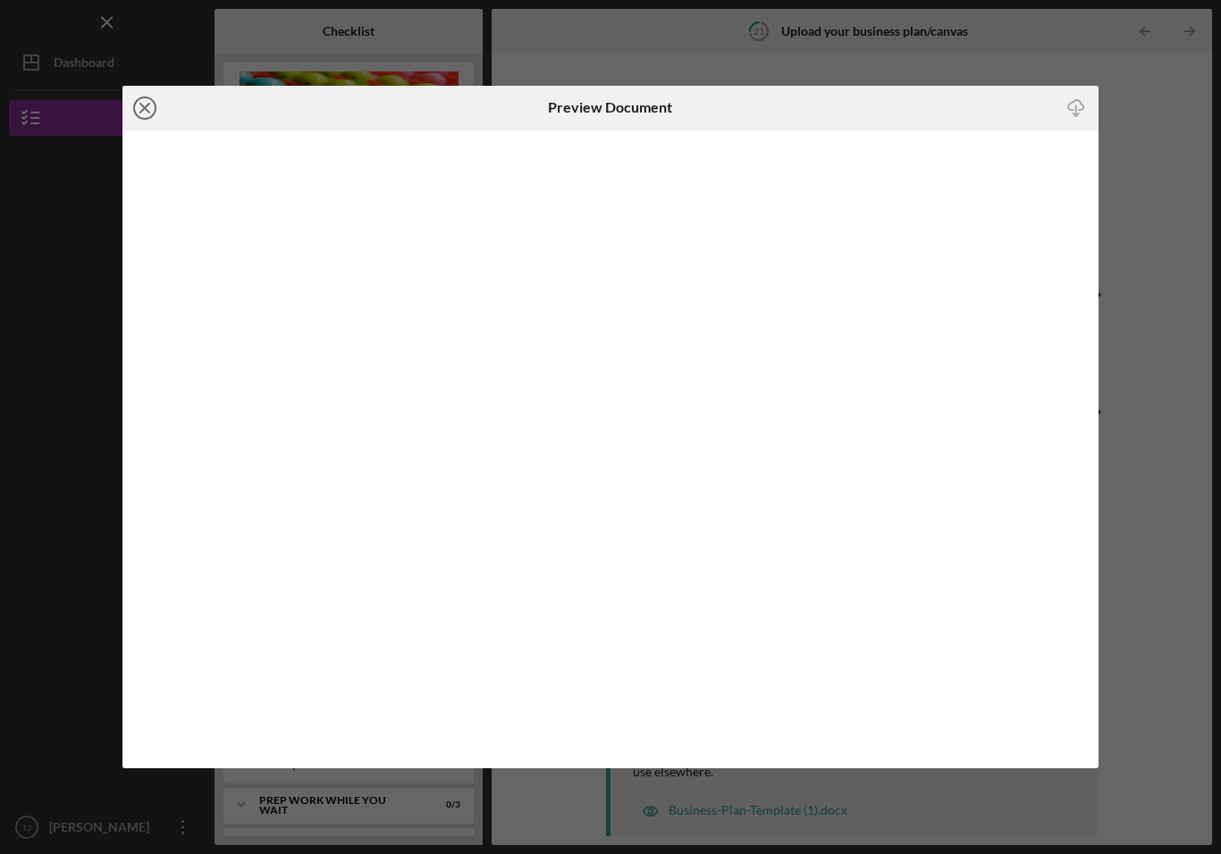
click at [158, 106] on icon "Icon/Close" at bounding box center [144, 108] width 45 height 45
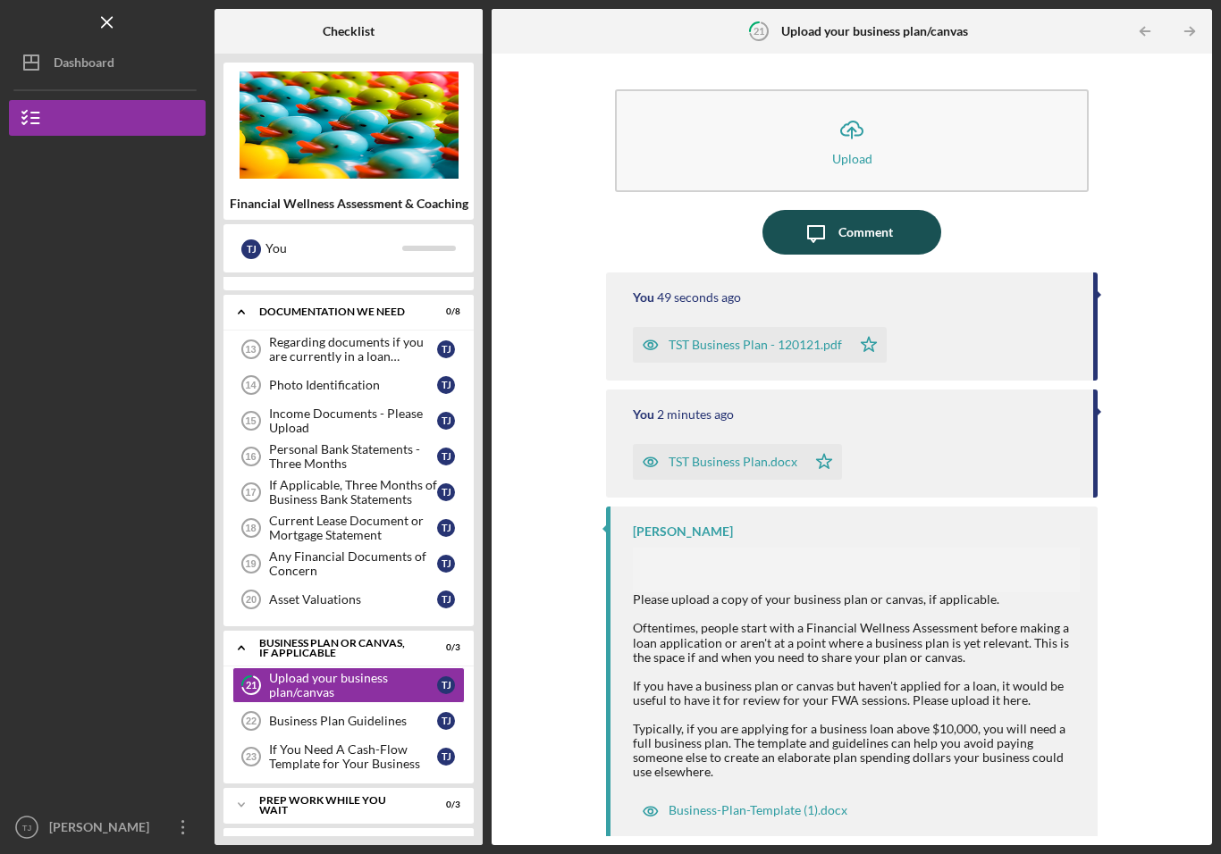
click at [862, 239] on div "Comment" at bounding box center [865, 232] width 55 height 45
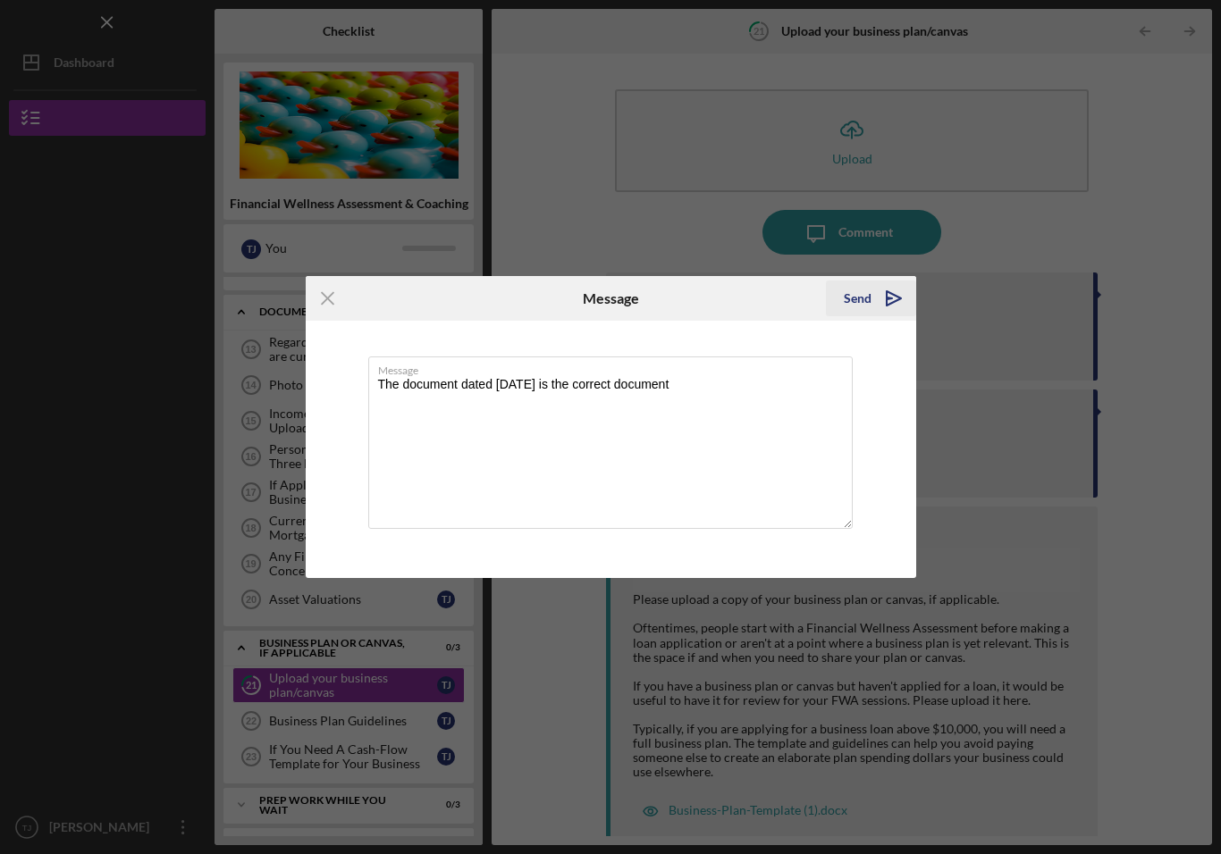
type textarea "The document dated [DATE] is the correct document"
click at [861, 294] on div "Send" at bounding box center [858, 299] width 28 height 36
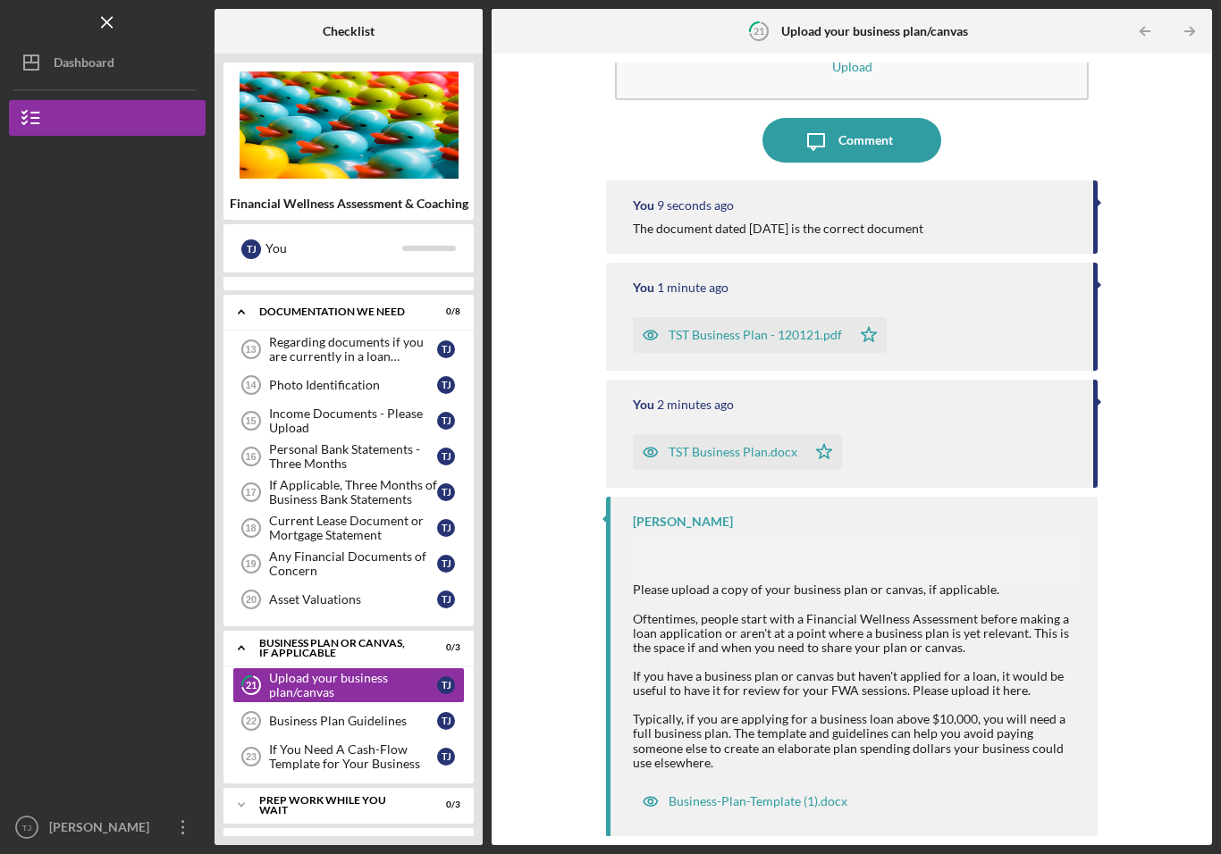
scroll to position [91, 0]
click at [369, 423] on div "Income Documents - Please Upload" at bounding box center [353, 421] width 168 height 29
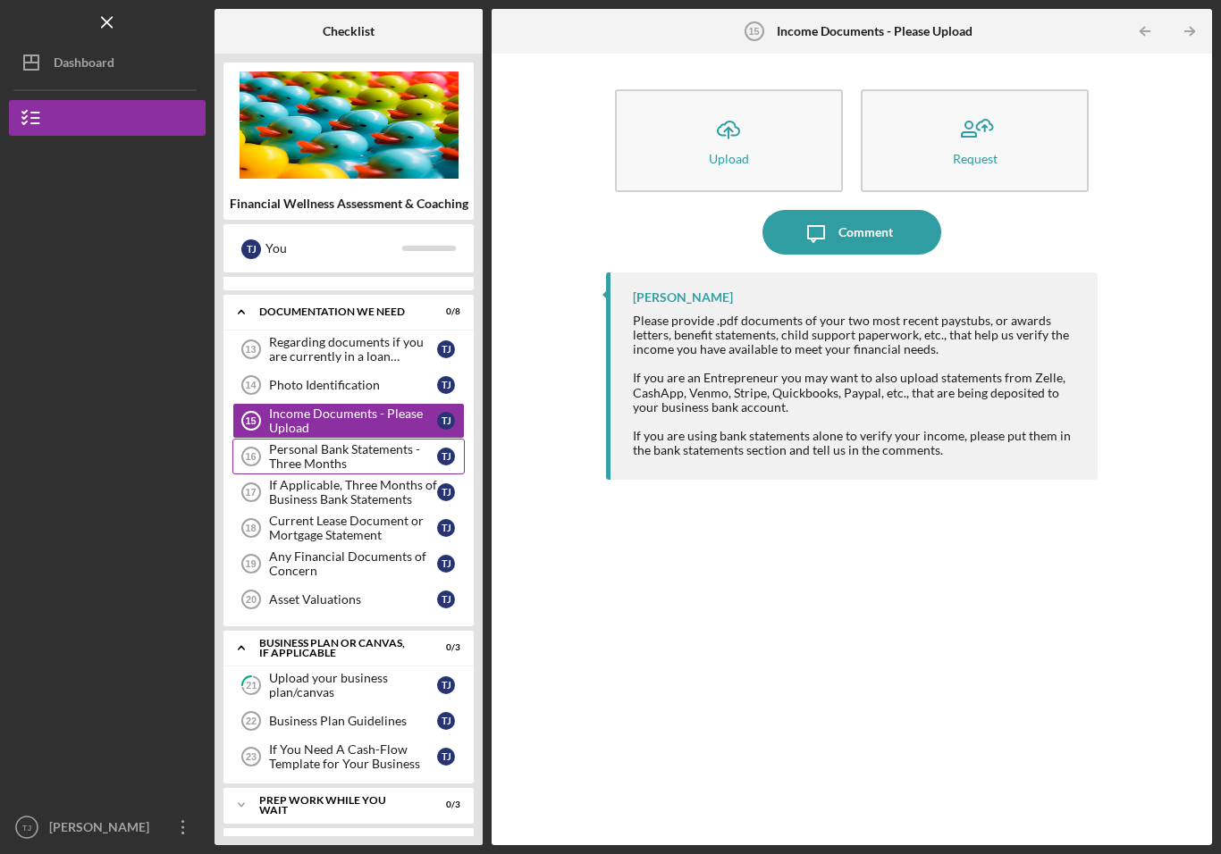
click at [363, 461] on div "Personal Bank Statements - Three Months" at bounding box center [353, 456] width 168 height 29
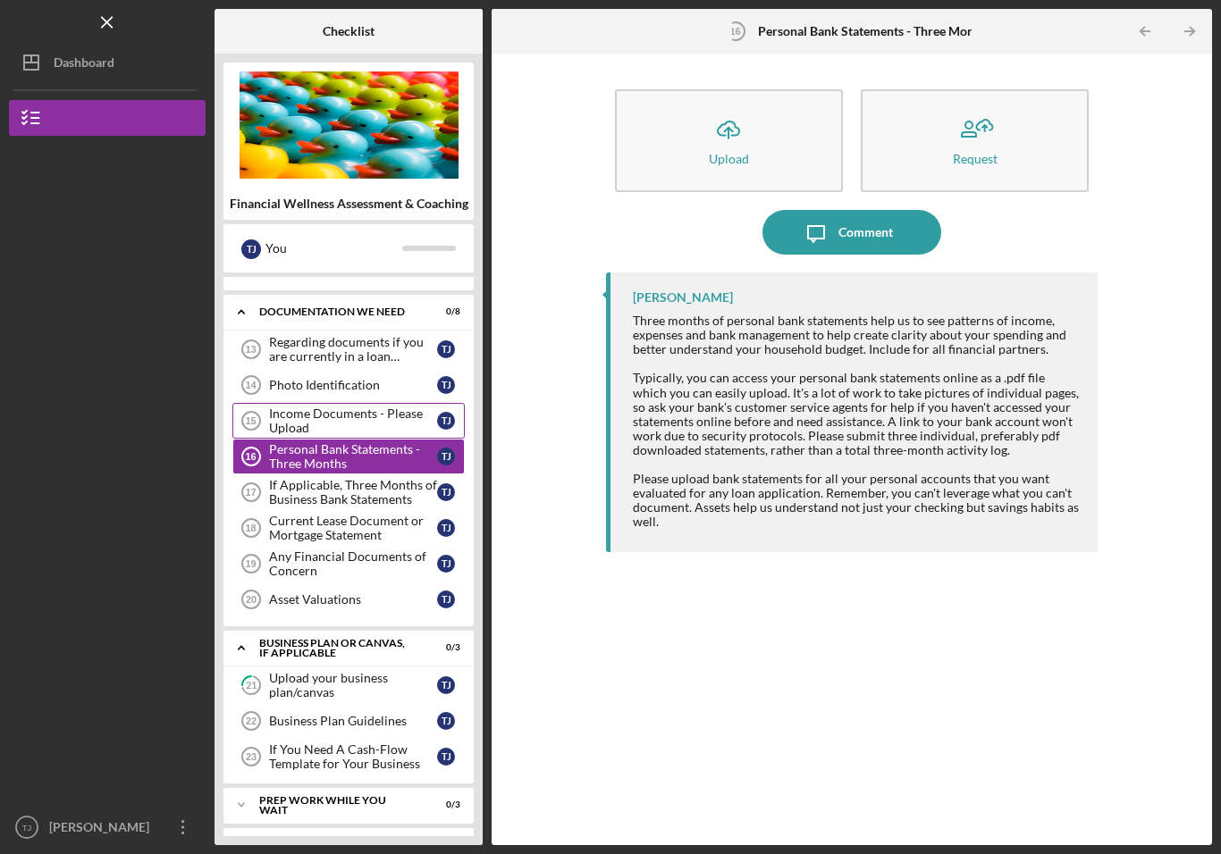
click at [298, 424] on div "Income Documents - Please Upload" at bounding box center [353, 421] width 168 height 29
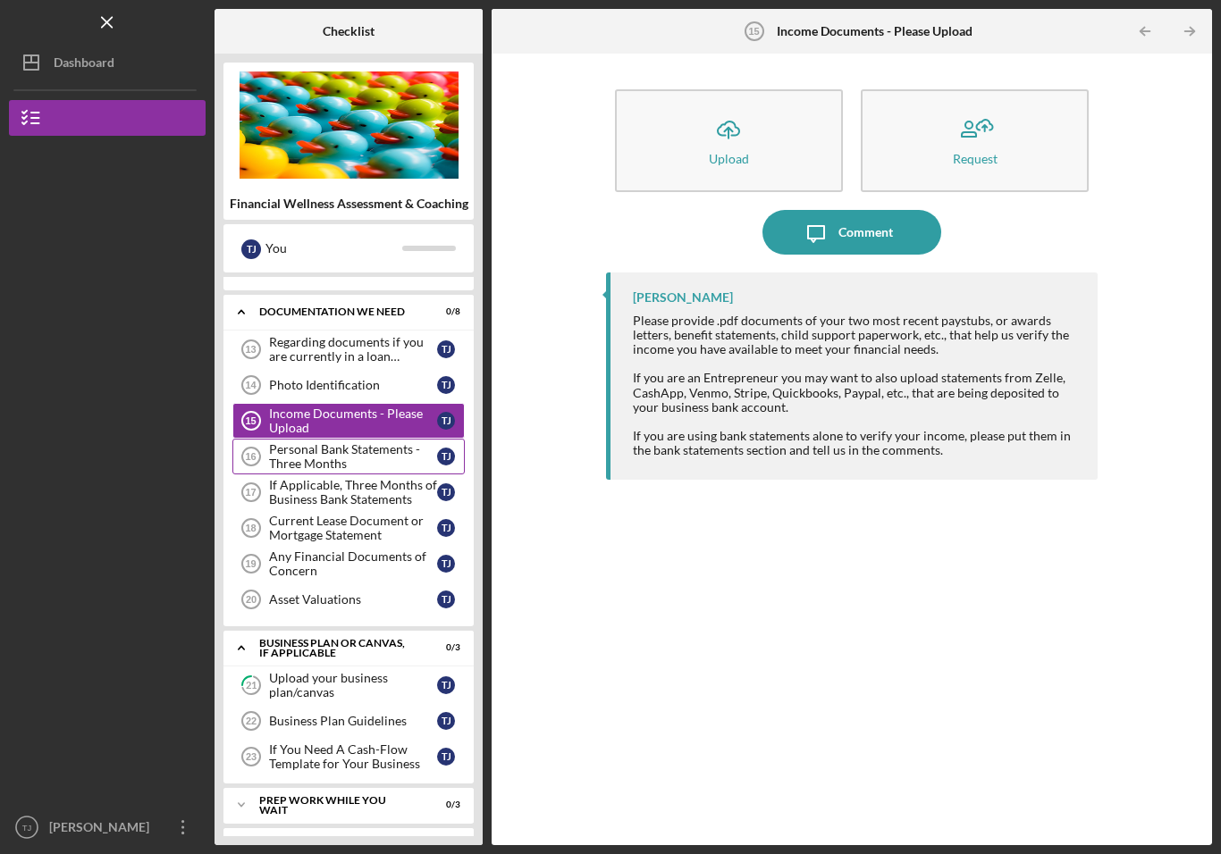
click at [281, 465] on div "Personal Bank Statements - Three Months" at bounding box center [353, 456] width 168 height 29
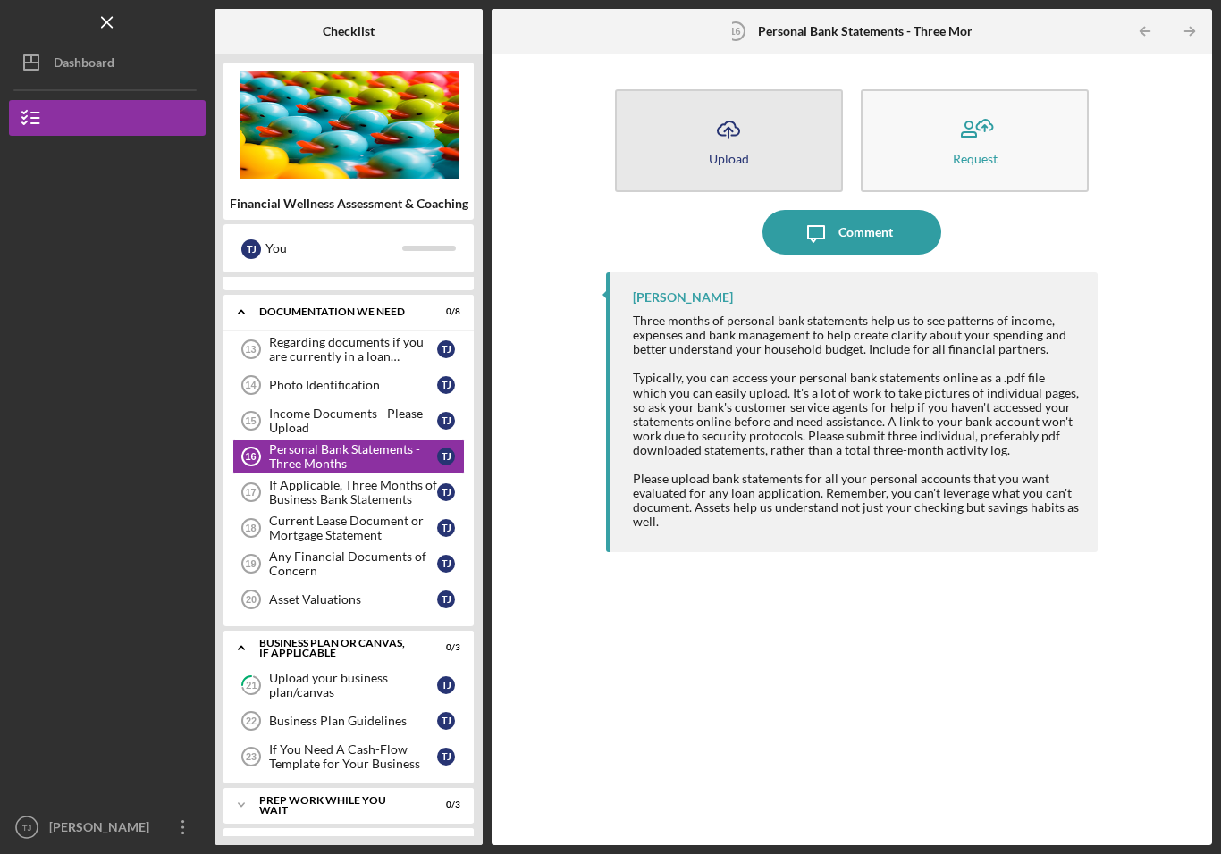
click at [739, 146] on icon "Icon/Upload" at bounding box center [728, 129] width 45 height 45
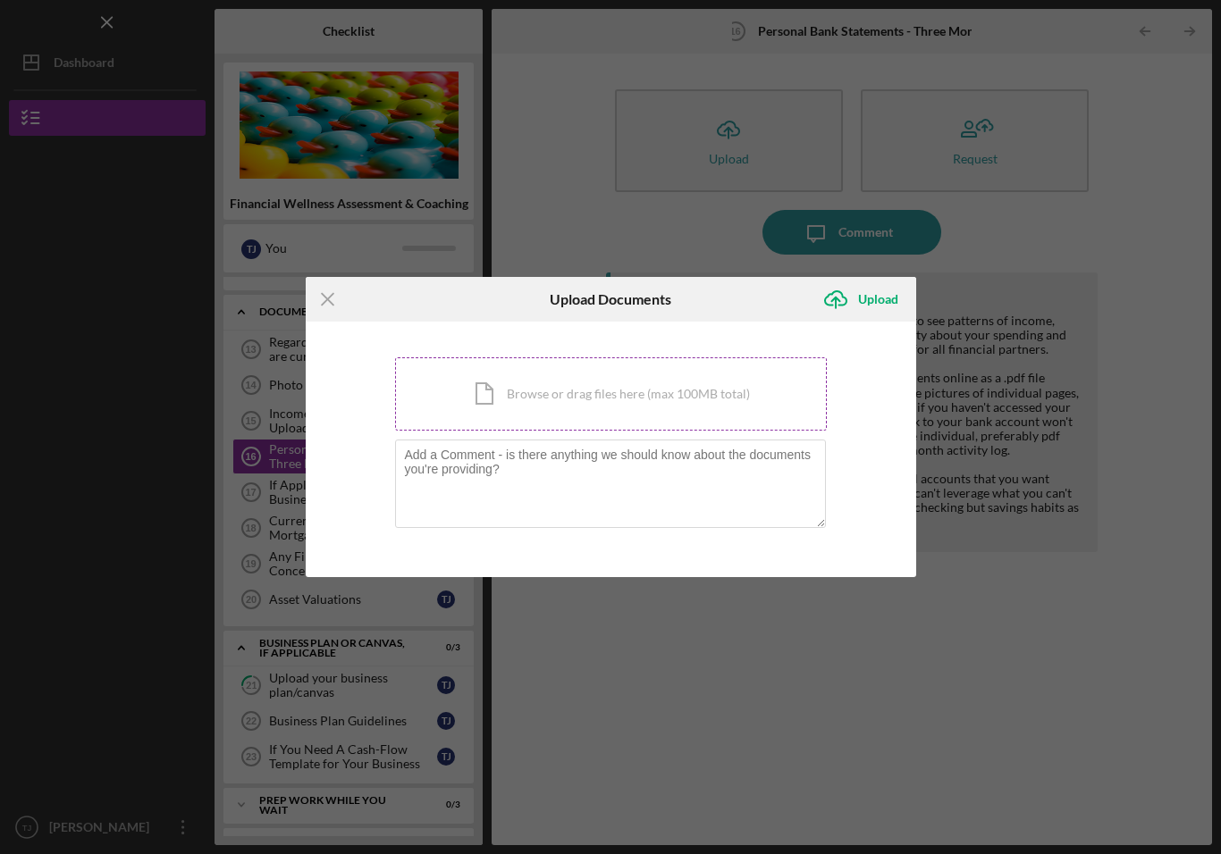
click at [627, 401] on div "Icon/Document Browse or drag files here (max 100MB total) Tap to choose files o…" at bounding box center [611, 393] width 432 height 73
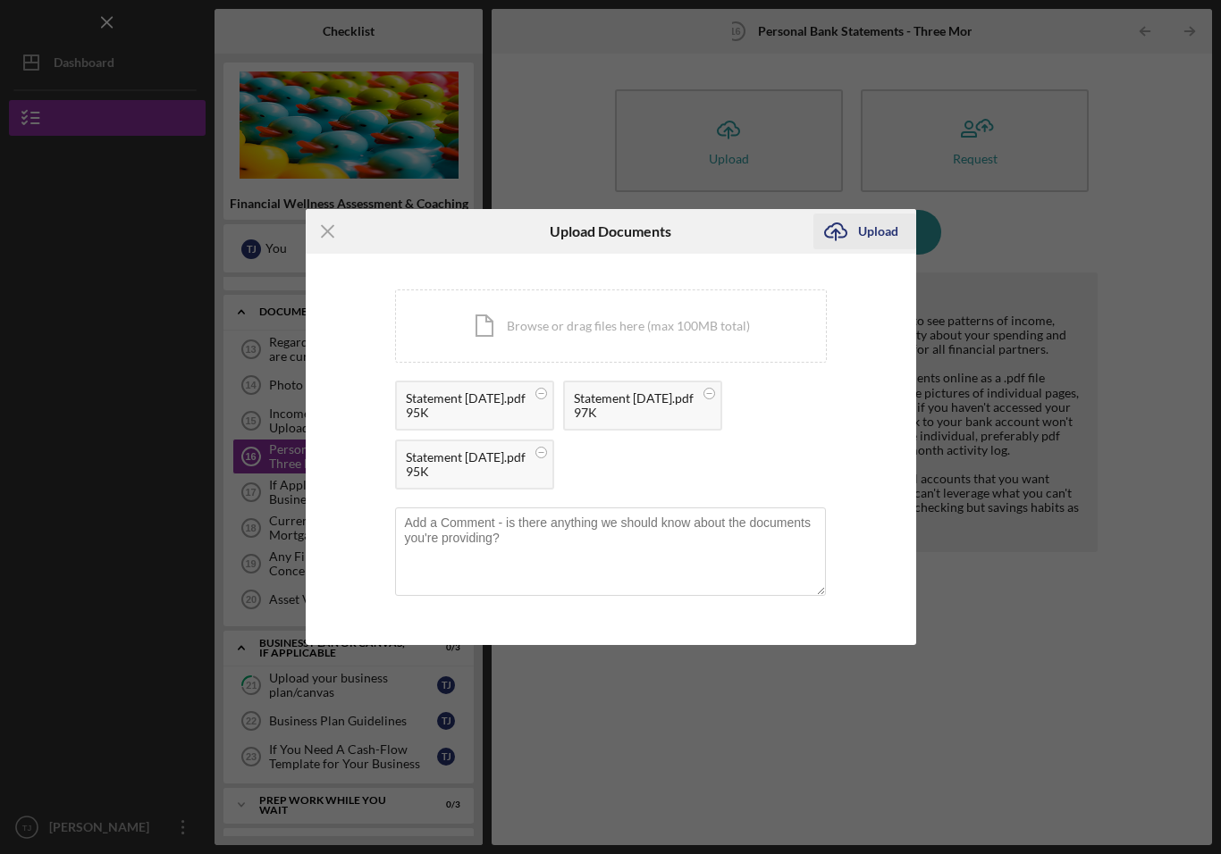
click at [881, 234] on div "Upload" at bounding box center [878, 232] width 40 height 36
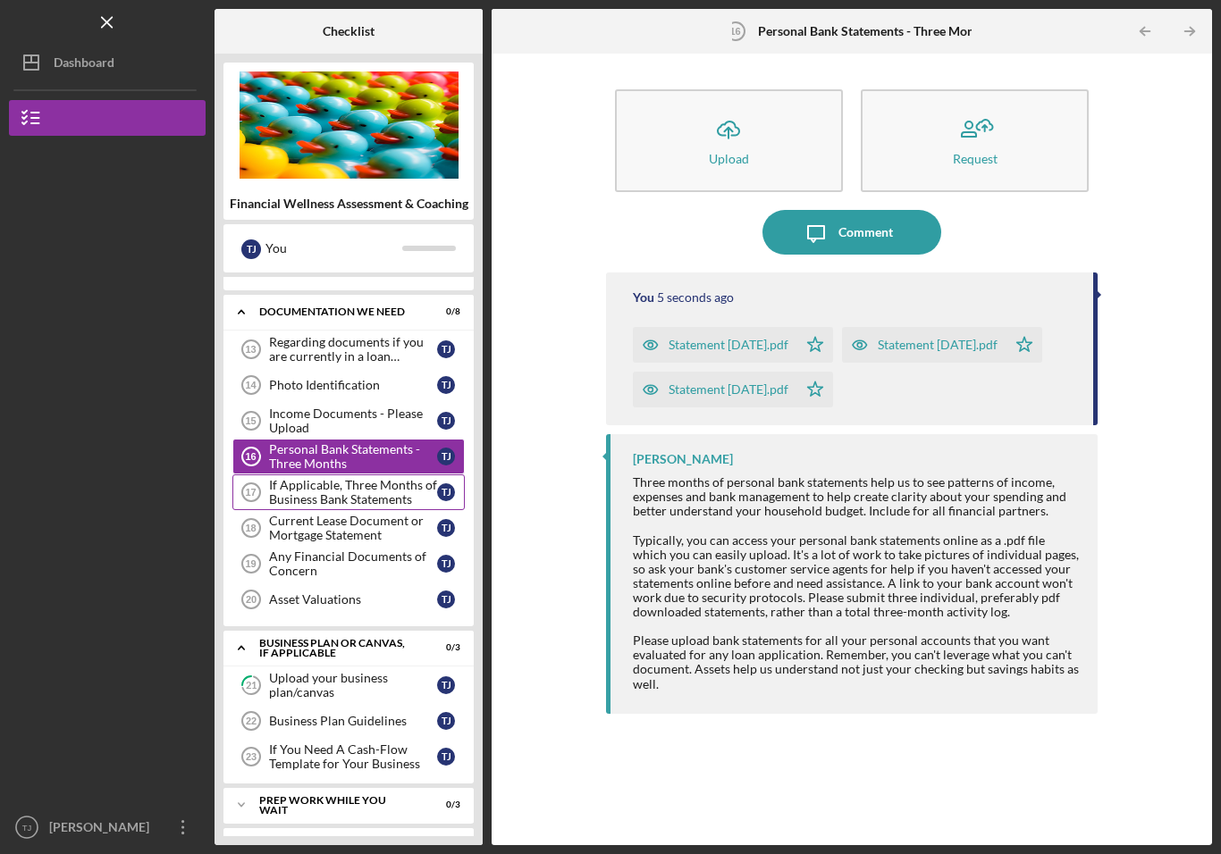
click at [247, 505] on icon "If Applicable, Three Months of Business Bank Statements 17" at bounding box center [251, 492] width 45 height 45
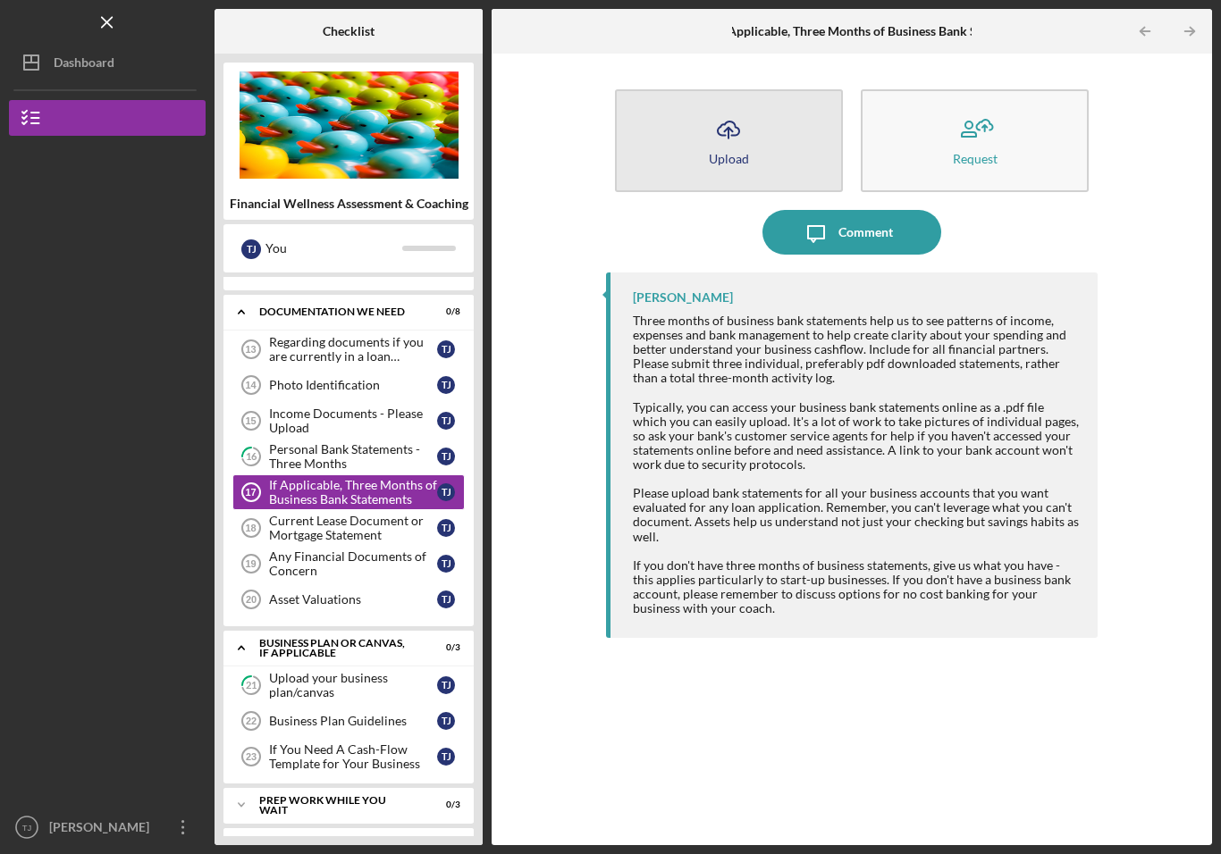
click at [750, 166] on button "Icon/Upload Upload" at bounding box center [729, 140] width 228 height 103
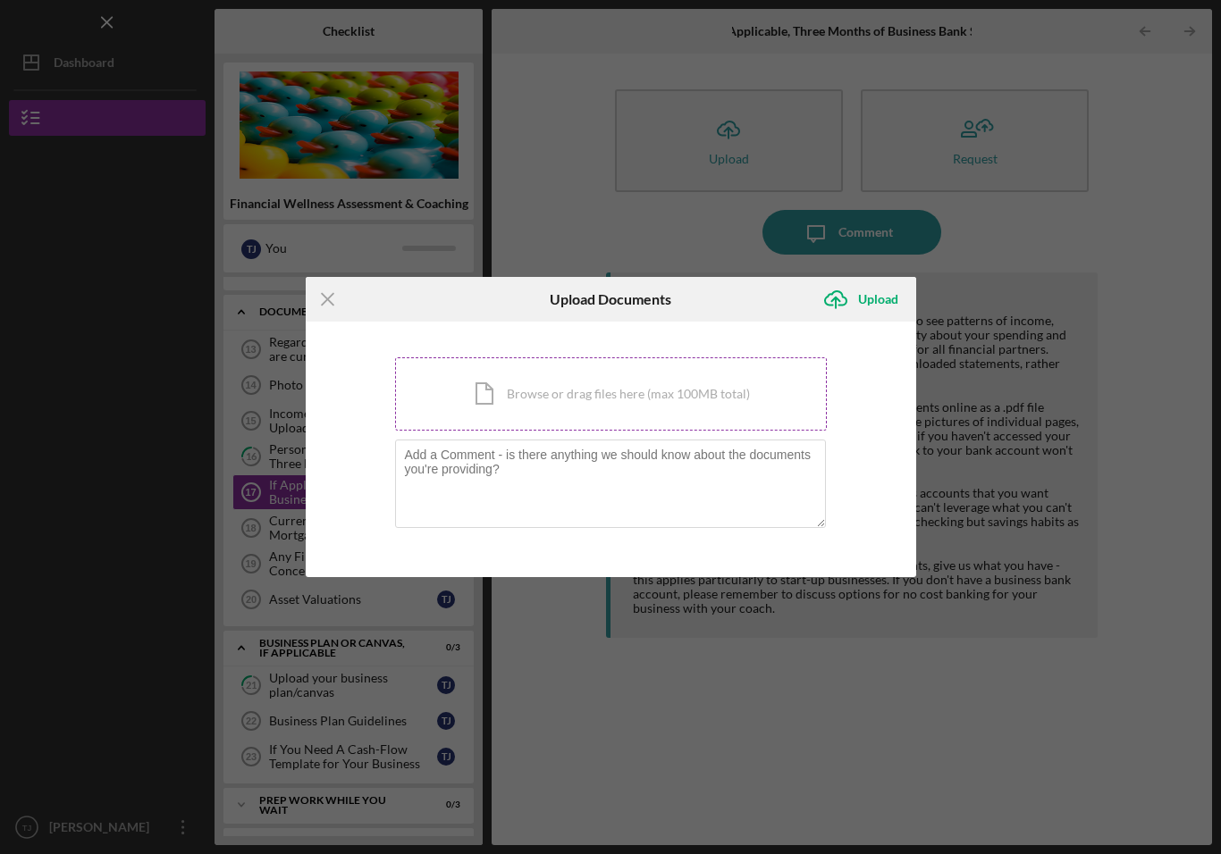
click at [649, 393] on div "Icon/Document Browse or drag files here (max 100MB total) Tap to choose files o…" at bounding box center [611, 393] width 432 height 73
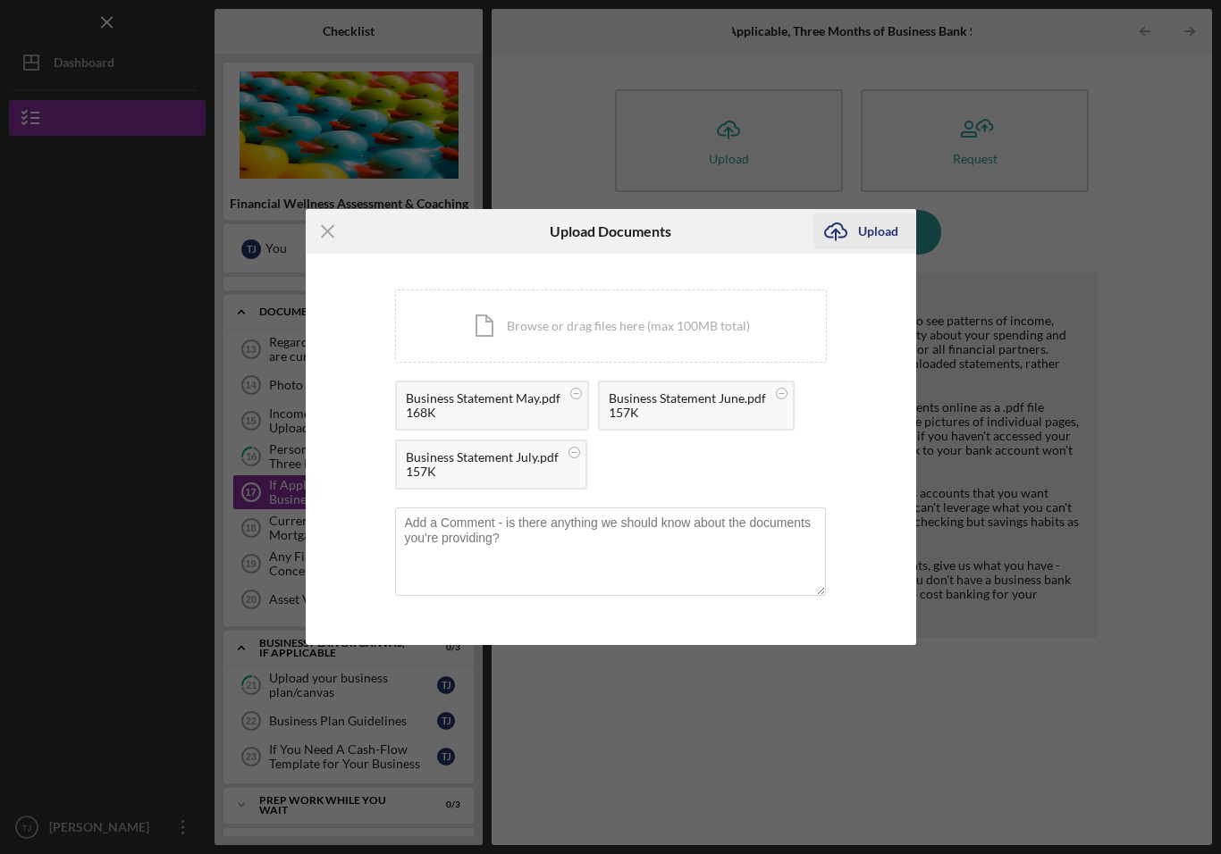
click at [887, 232] on div "Upload" at bounding box center [878, 232] width 40 height 36
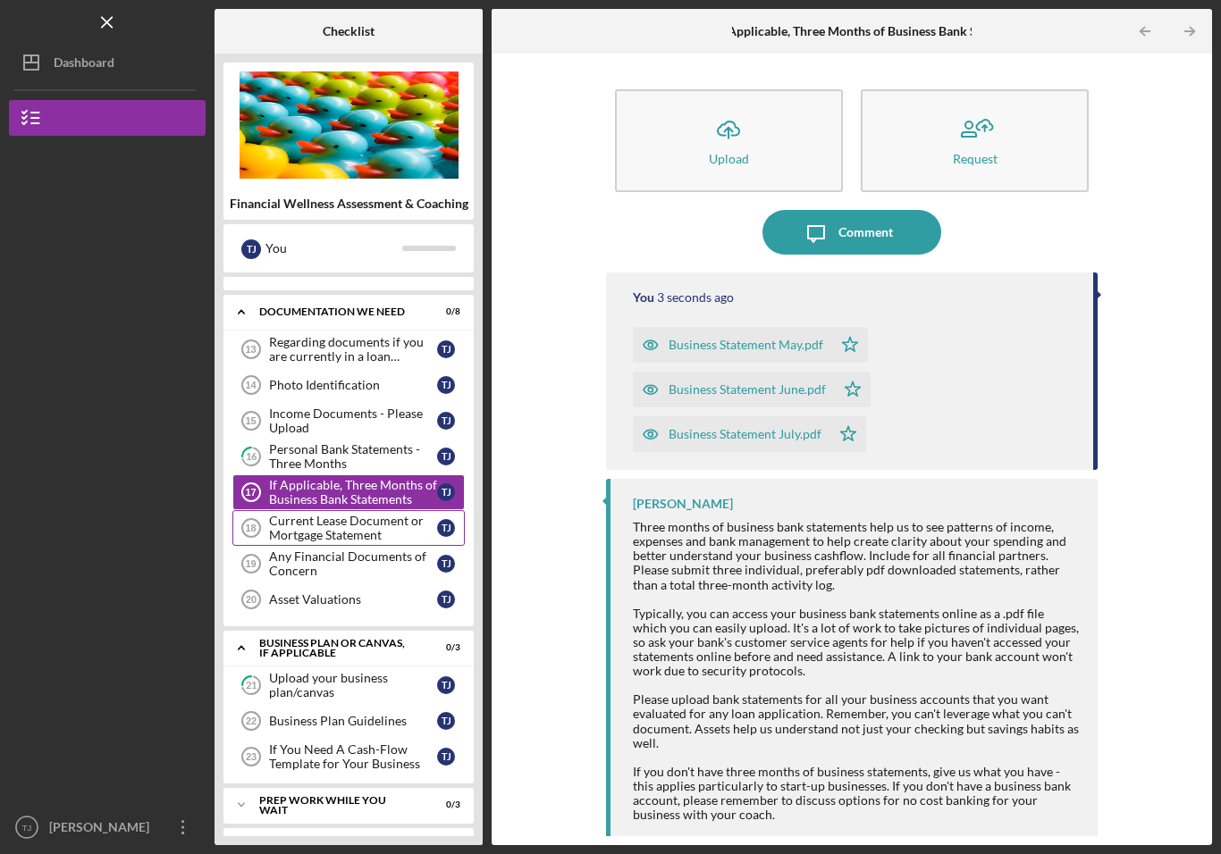
click at [295, 540] on div "Current Lease Document or Mortgage Statement" at bounding box center [353, 528] width 168 height 29
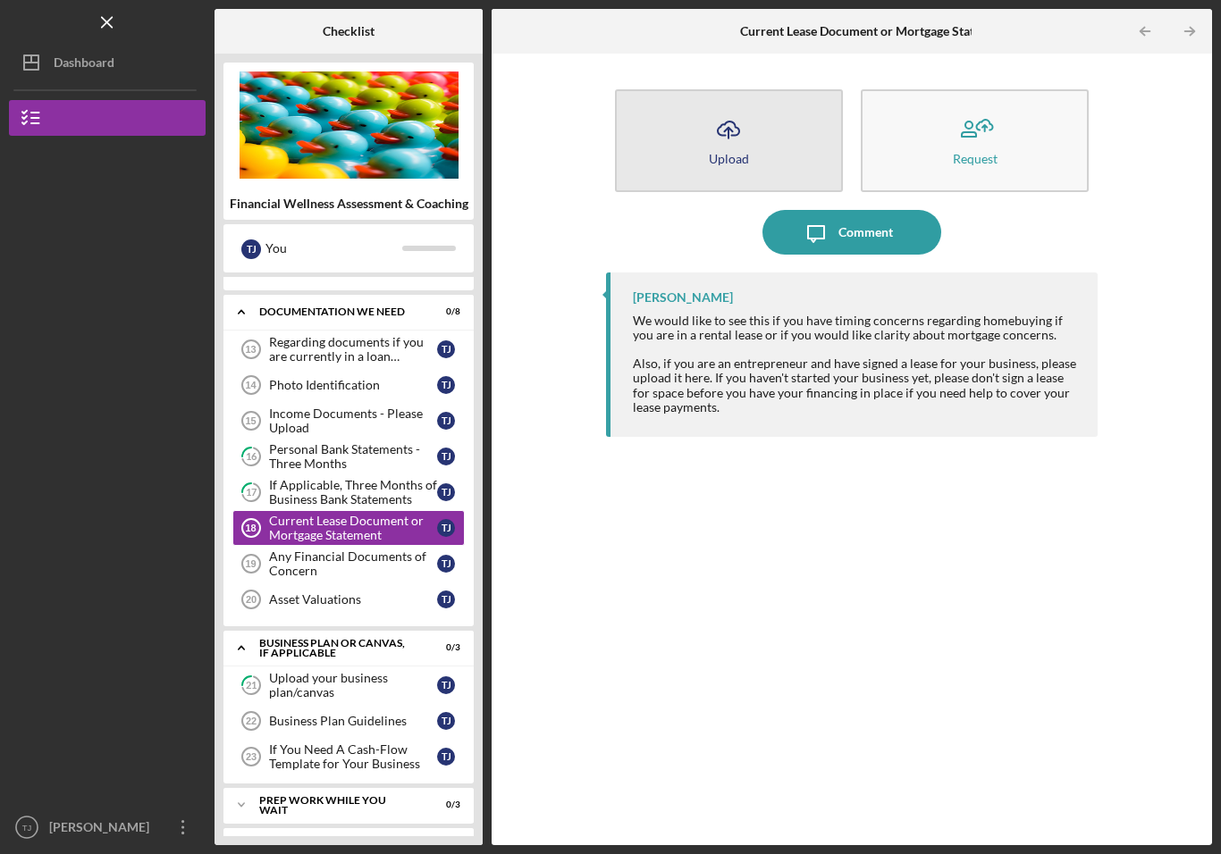
click at [751, 148] on button "Icon/Upload Upload" at bounding box center [729, 140] width 228 height 103
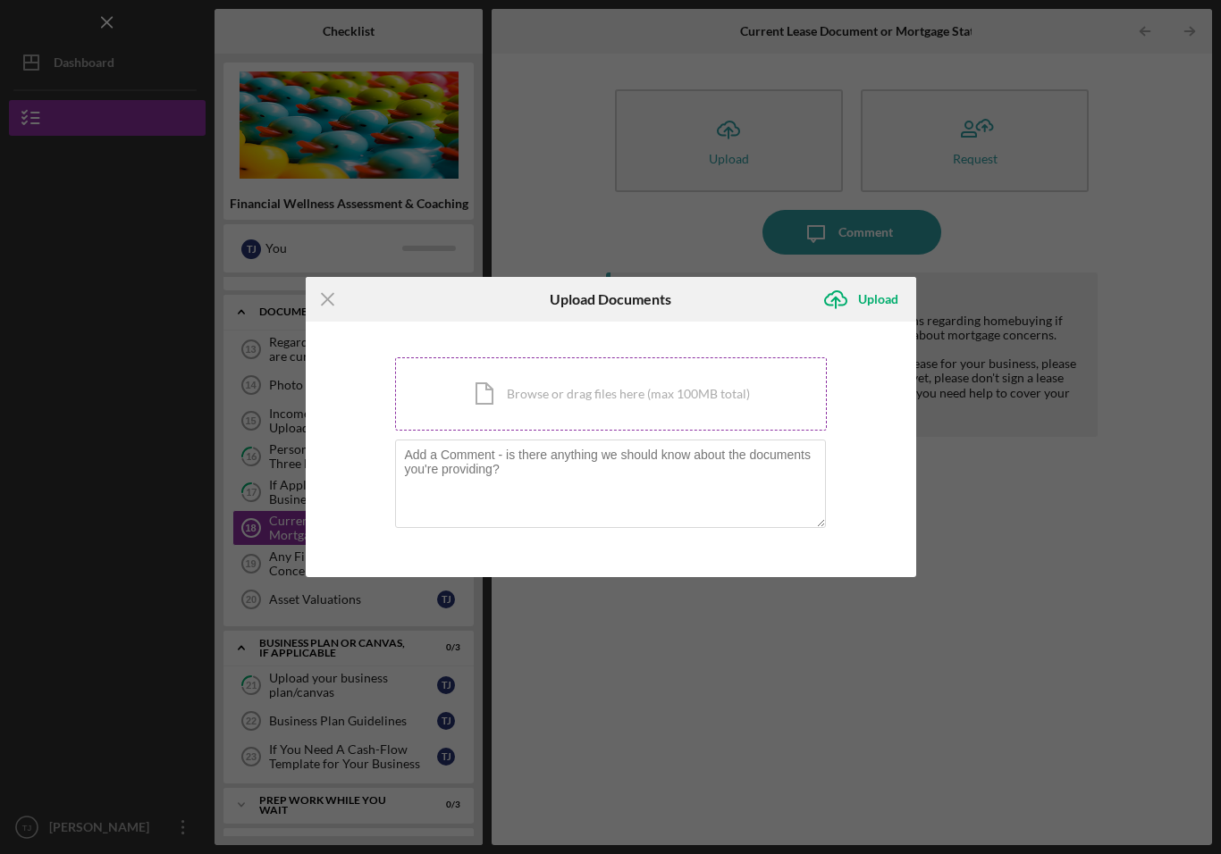
click at [693, 402] on div "Icon/Document Browse or drag files here (max 100MB total) Tap to choose files o…" at bounding box center [611, 393] width 432 height 73
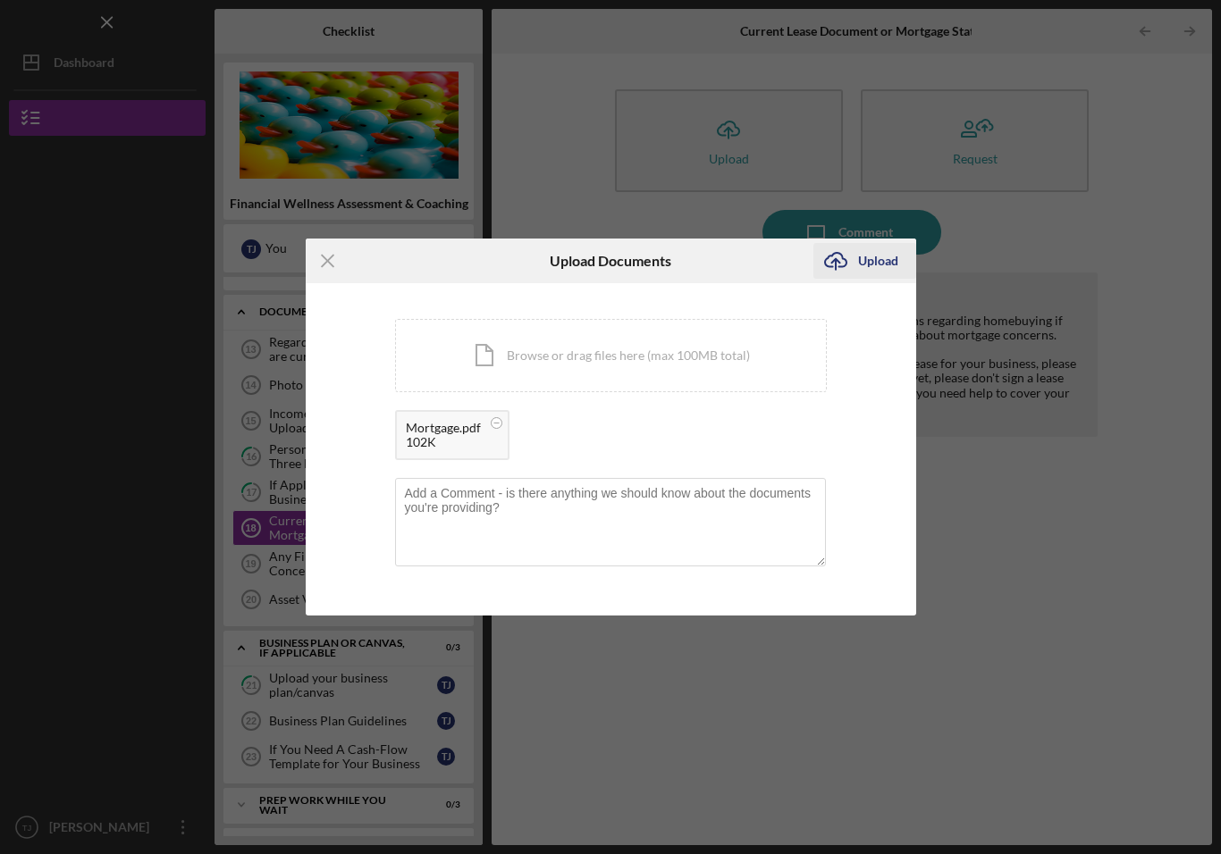
click at [884, 268] on div "Upload" at bounding box center [878, 261] width 40 height 36
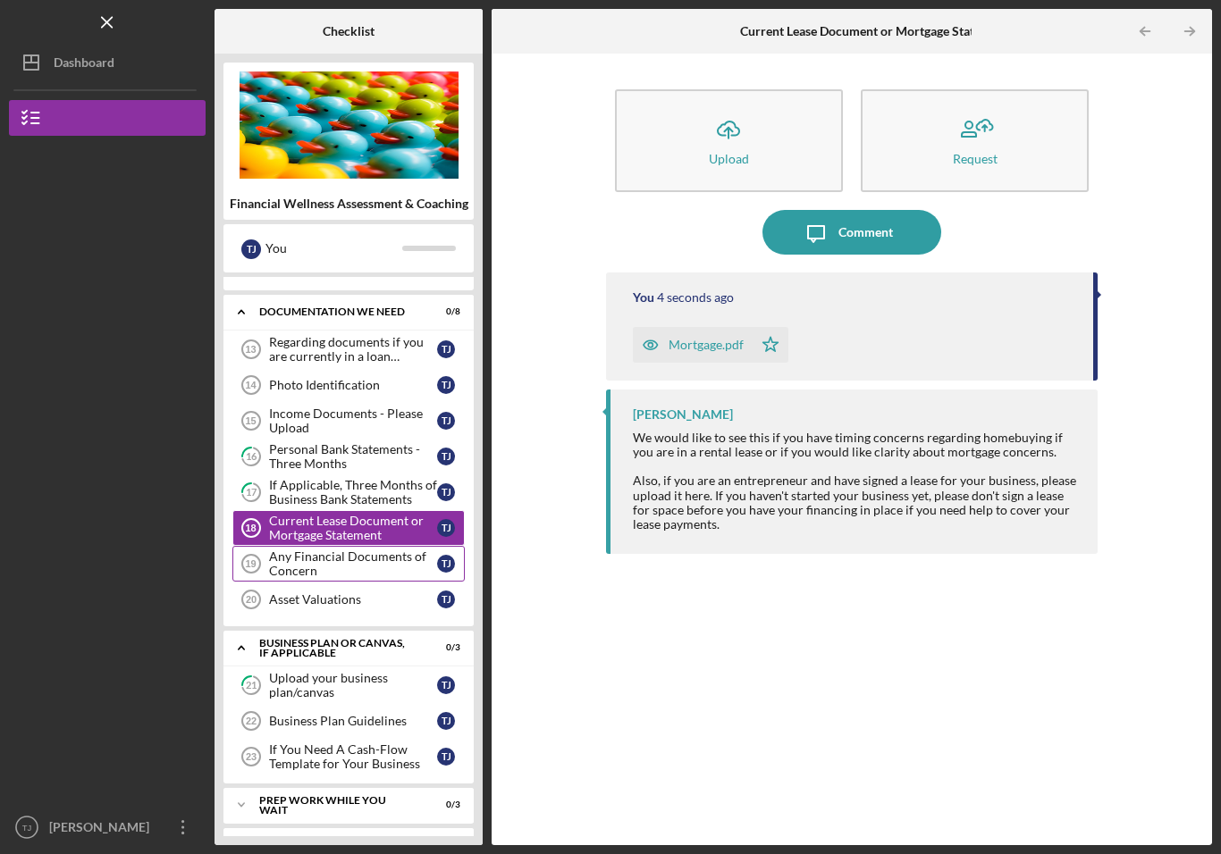
click at [294, 574] on div "Any Financial Documents of Concern" at bounding box center [353, 564] width 168 height 29
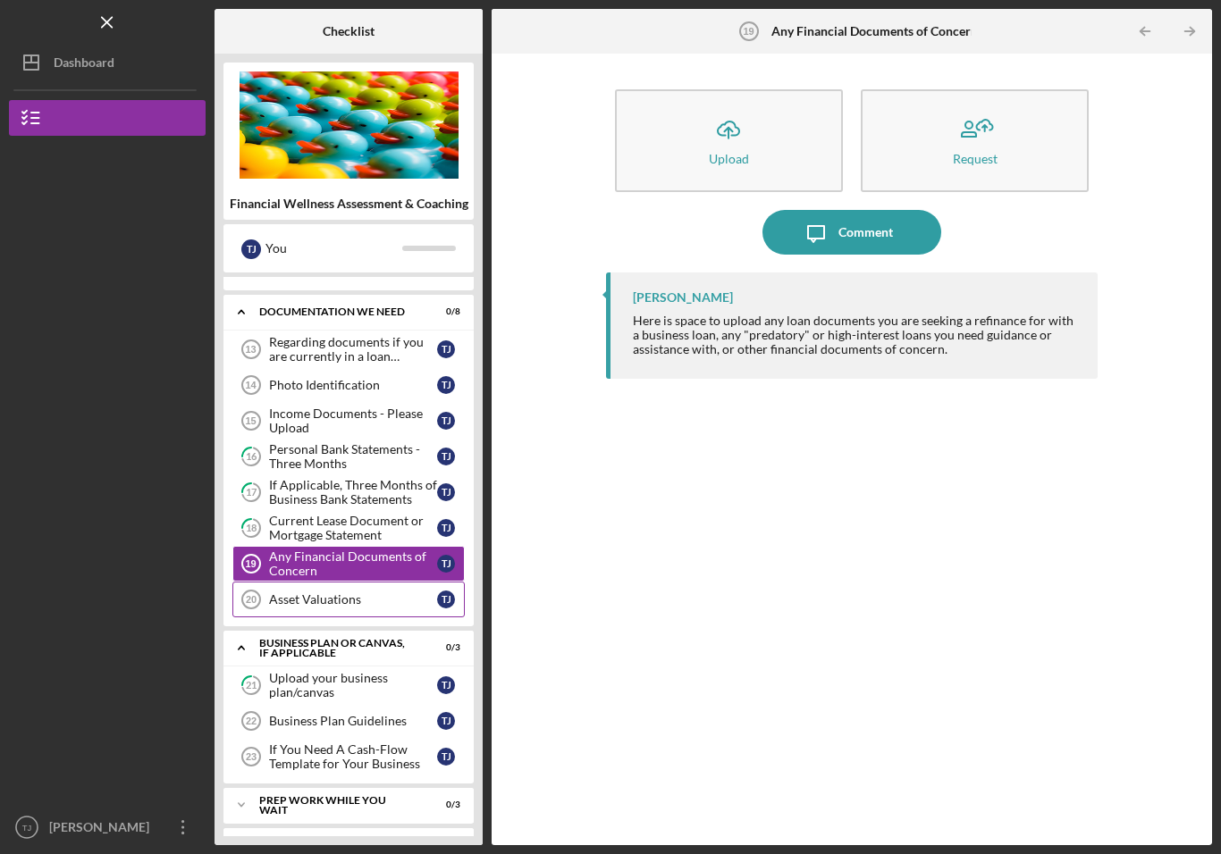
click at [290, 609] on link "Asset Valuations 20 Asset Valuations T J" at bounding box center [348, 600] width 232 height 36
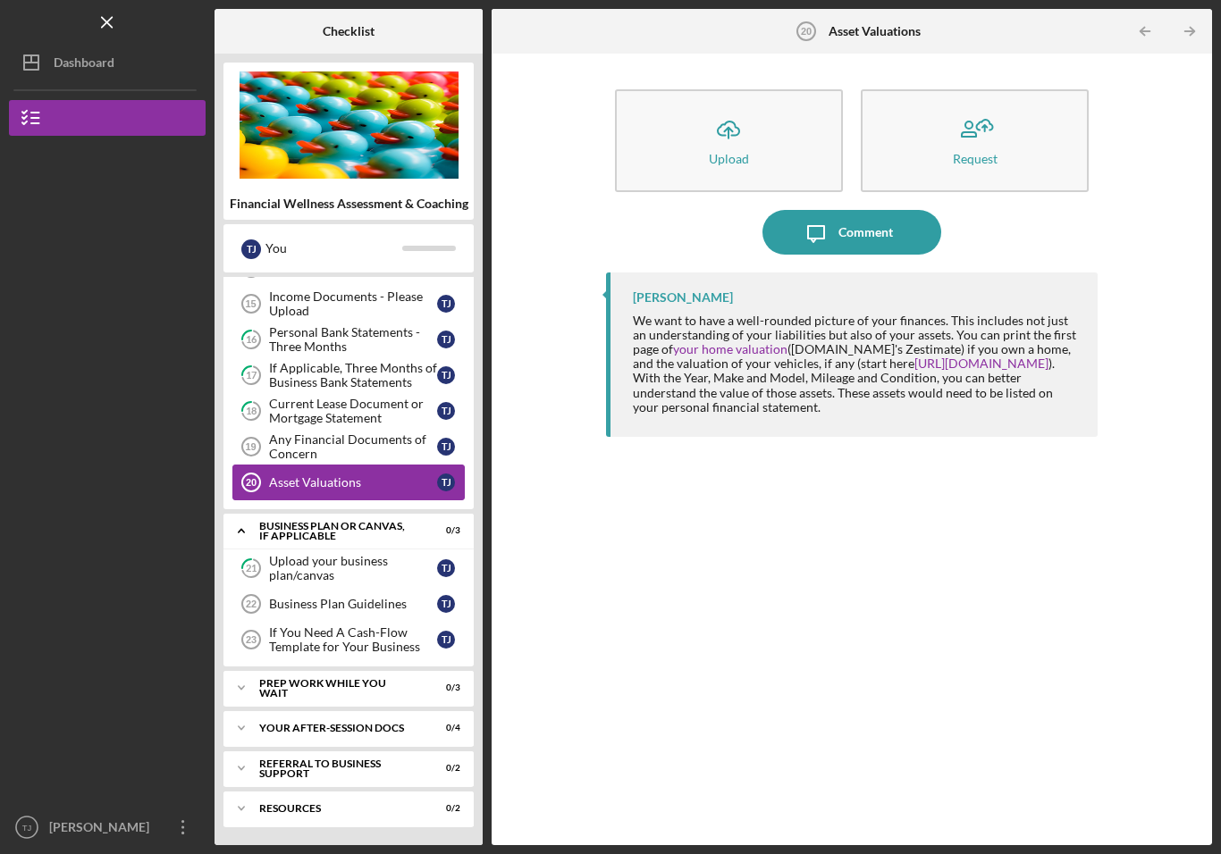
scroll to position [678, 0]
click at [245, 689] on icon "Icon/Expander" at bounding box center [241, 688] width 36 height 36
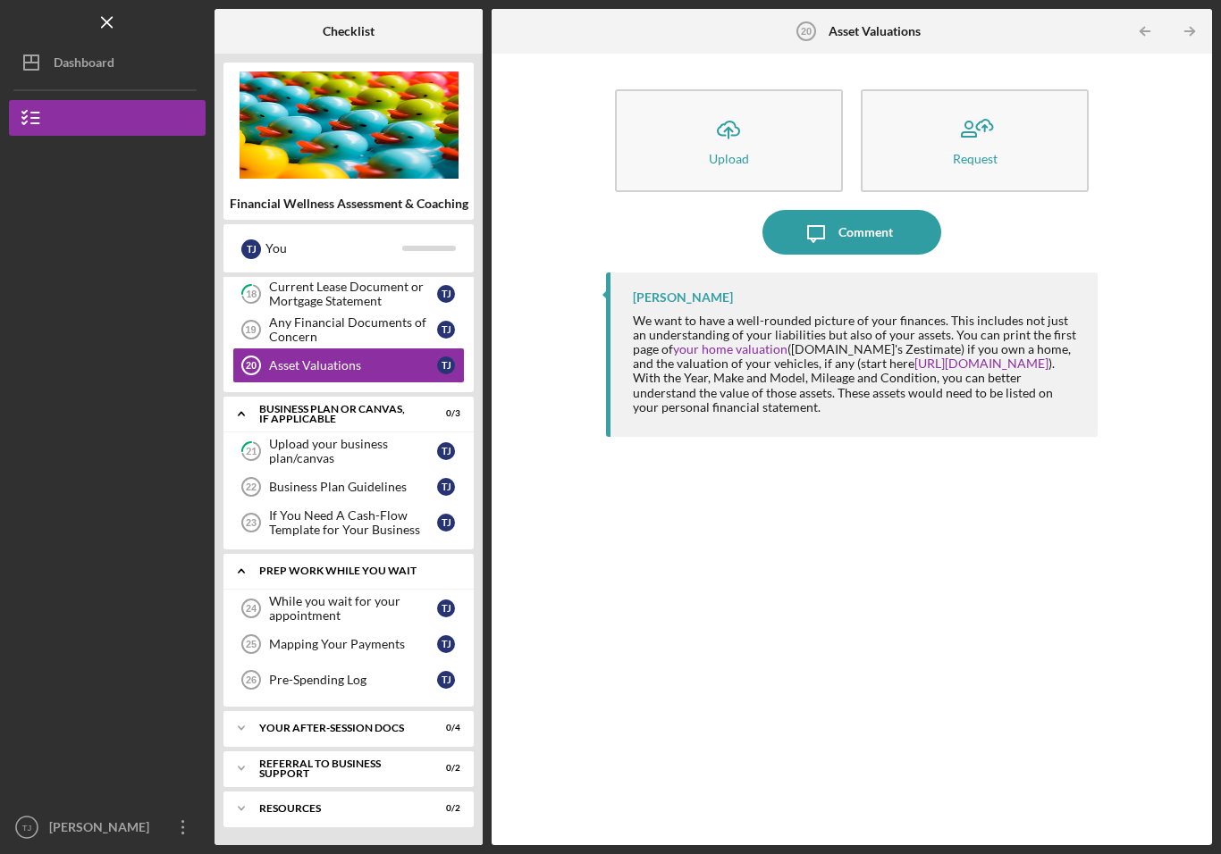
scroll to position [795, 0]
click at [239, 731] on icon "Icon/Expander" at bounding box center [241, 728] width 36 height 36
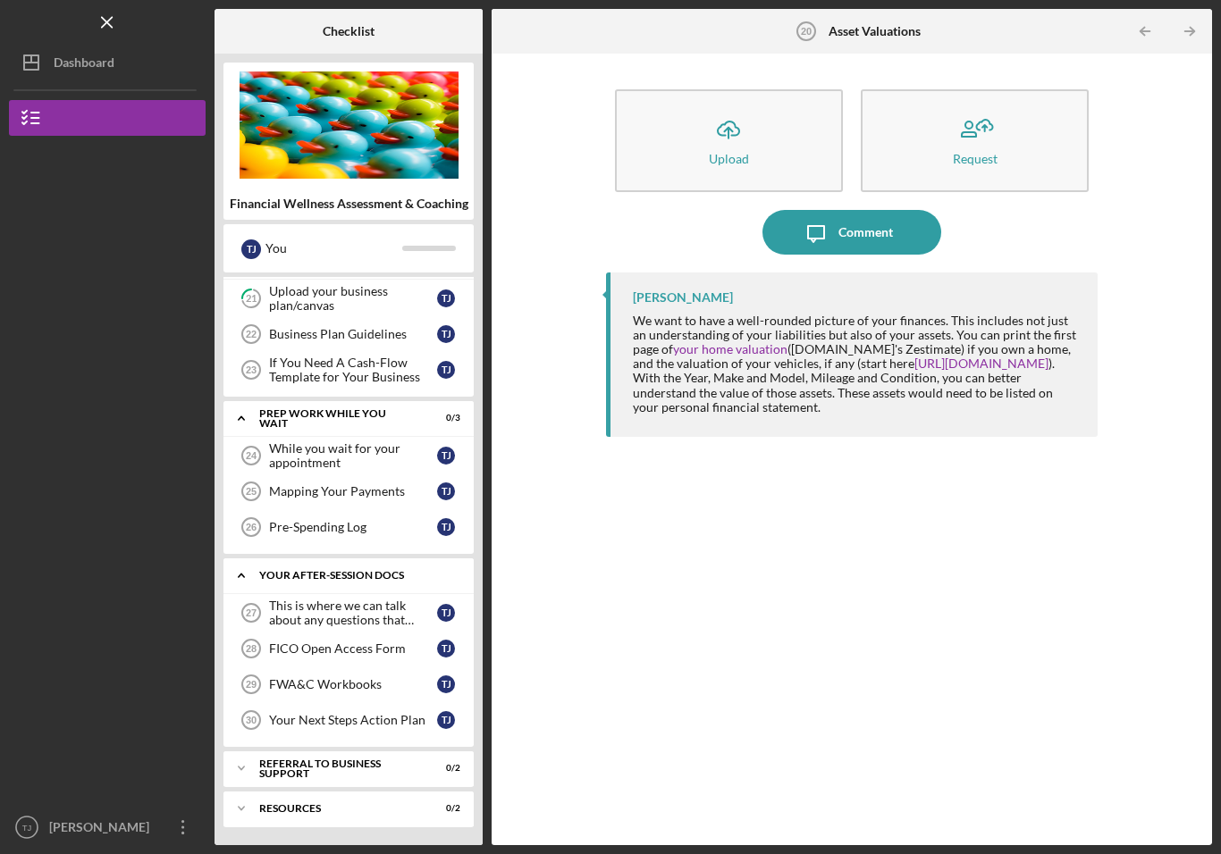
scroll to position [948, 0]
